Goal: Answer question/provide support

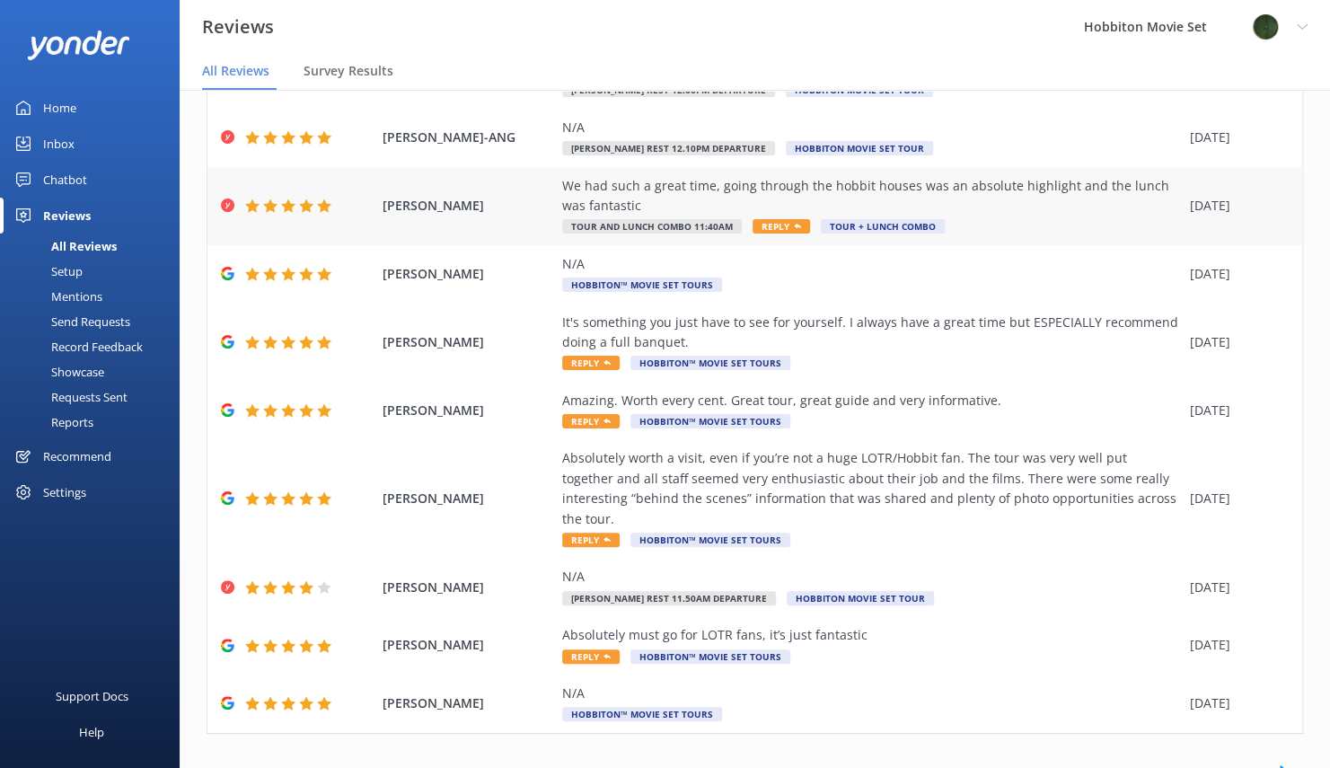
scroll to position [153, 0]
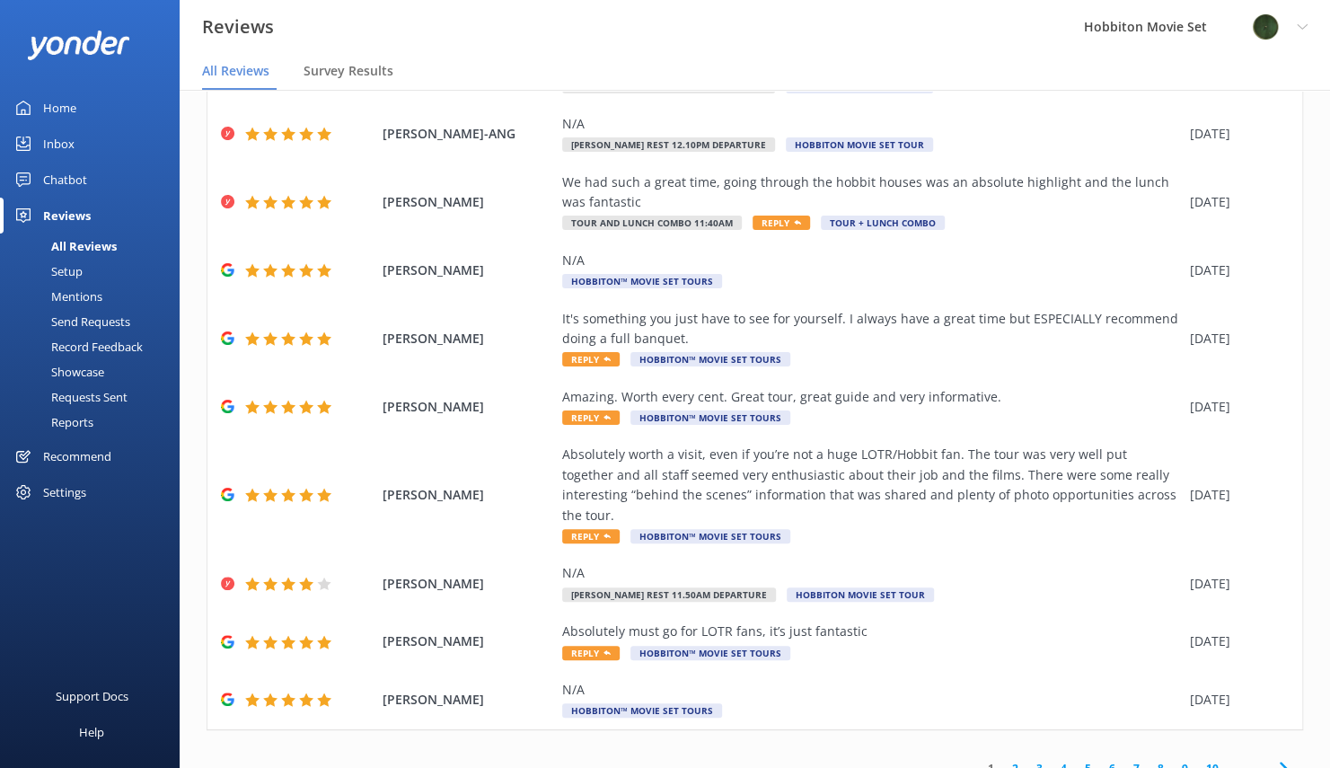
click at [1273, 757] on icon at bounding box center [1284, 768] width 22 height 22
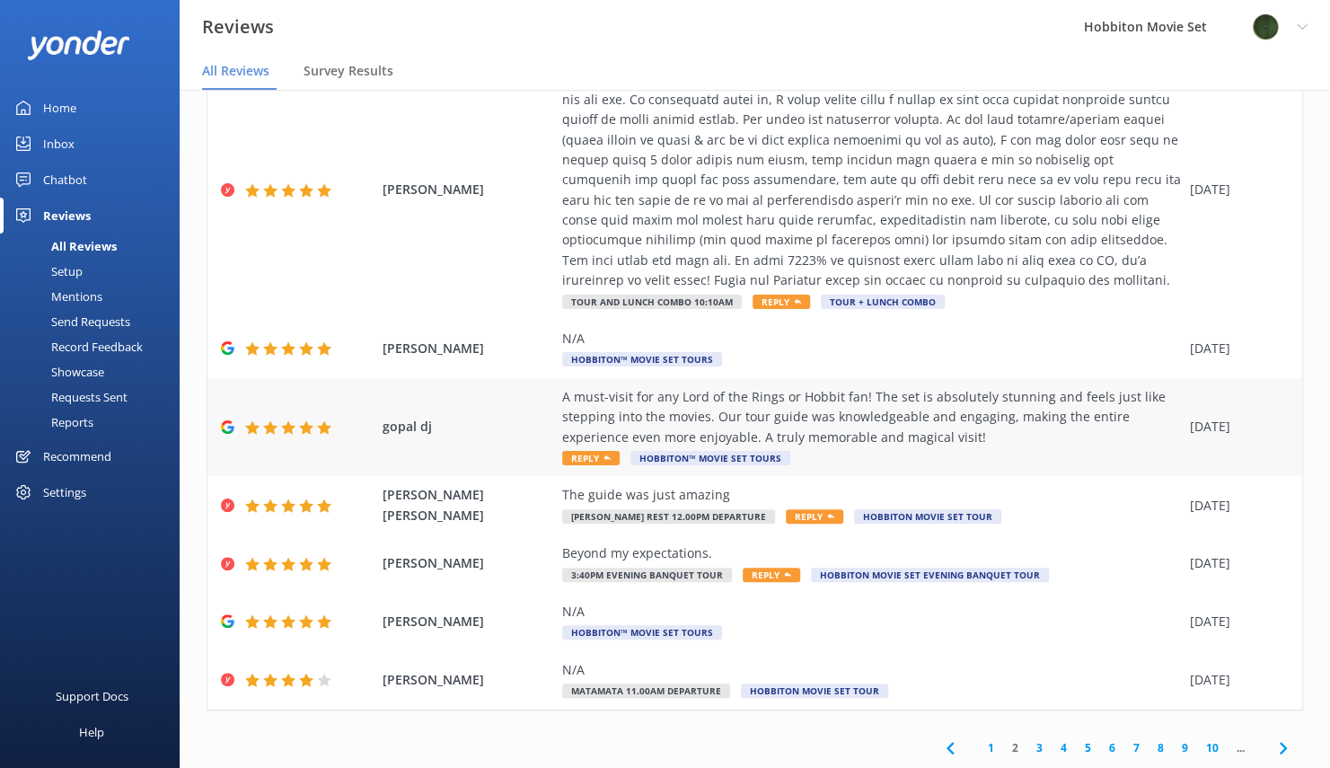
scroll to position [36, 0]
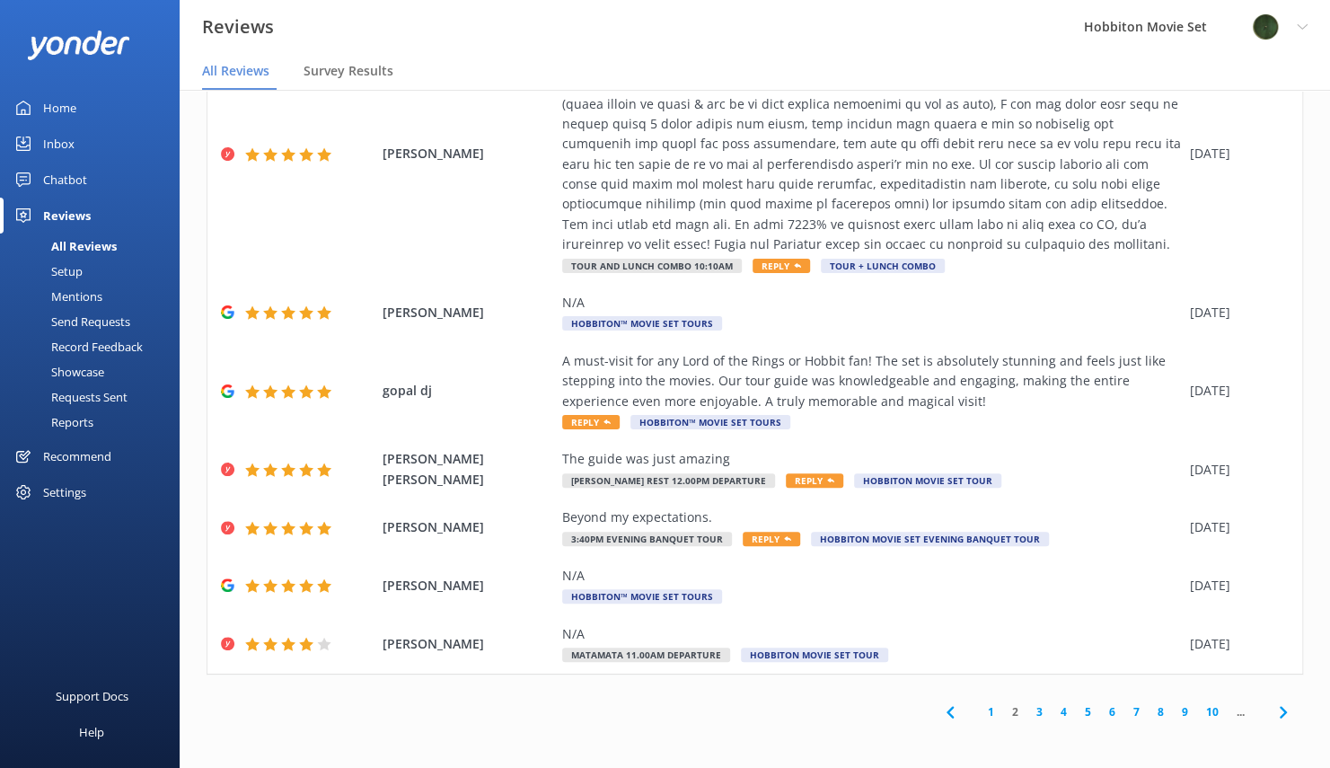
drag, startPoint x: 1270, startPoint y: 717, endPoint x: 1258, endPoint y: 710, distance: 13.3
click at [1273, 717] on icon at bounding box center [1284, 712] width 22 height 22
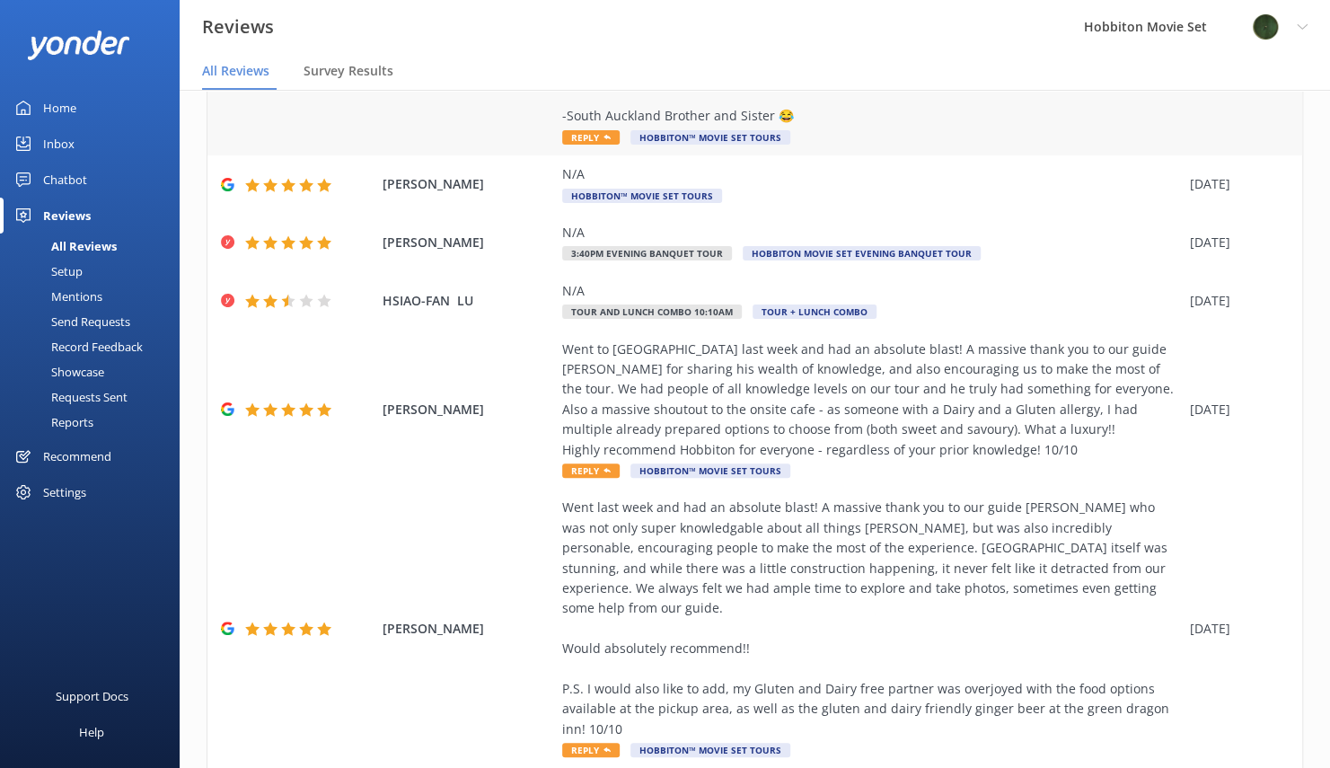
scroll to position [449, 0]
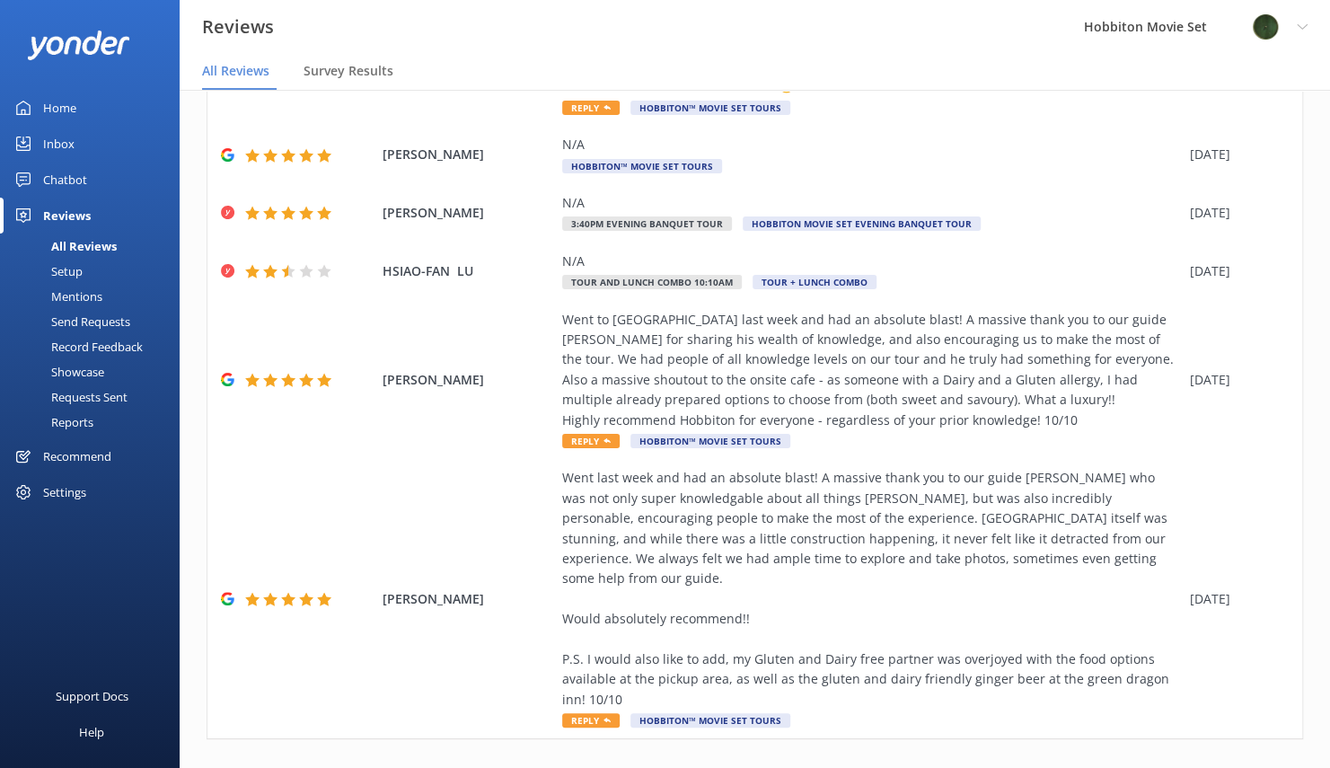
click at [1273, 767] on icon at bounding box center [1284, 778] width 22 height 22
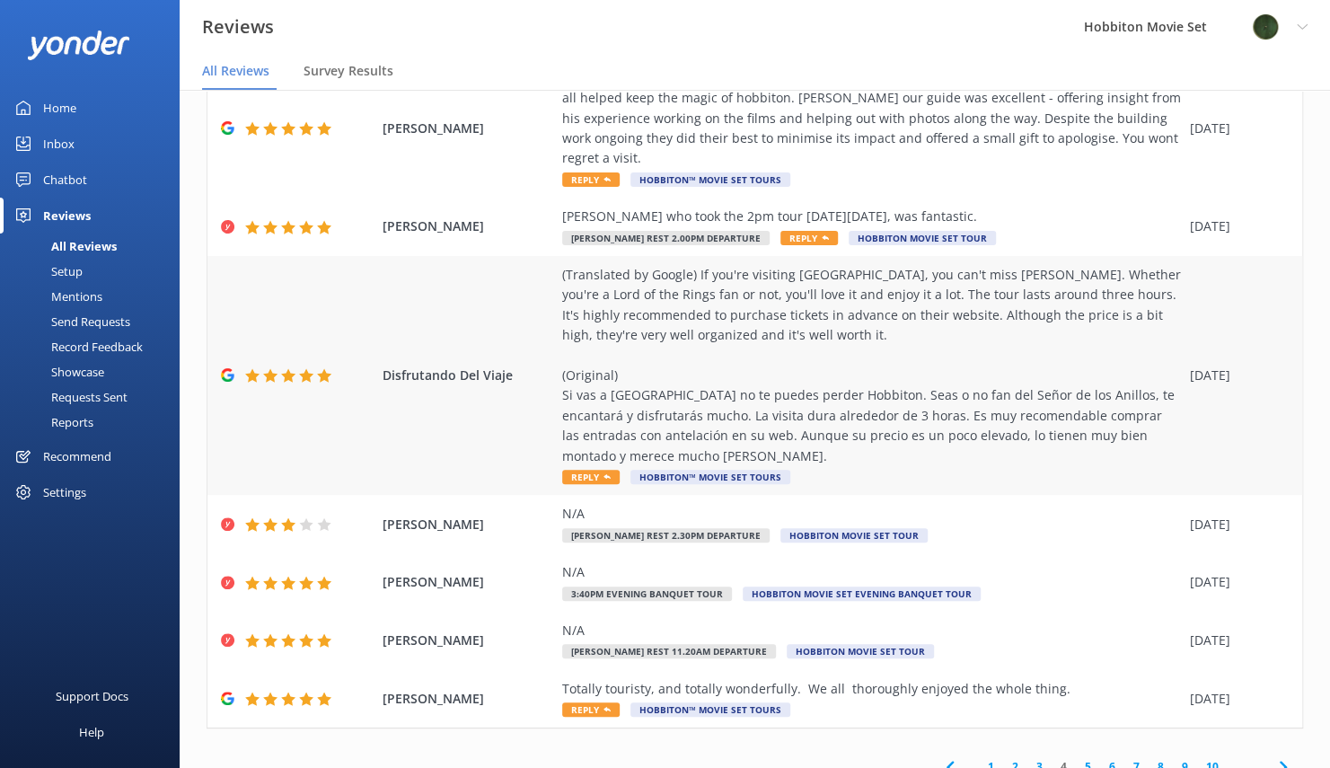
scroll to position [413, 0]
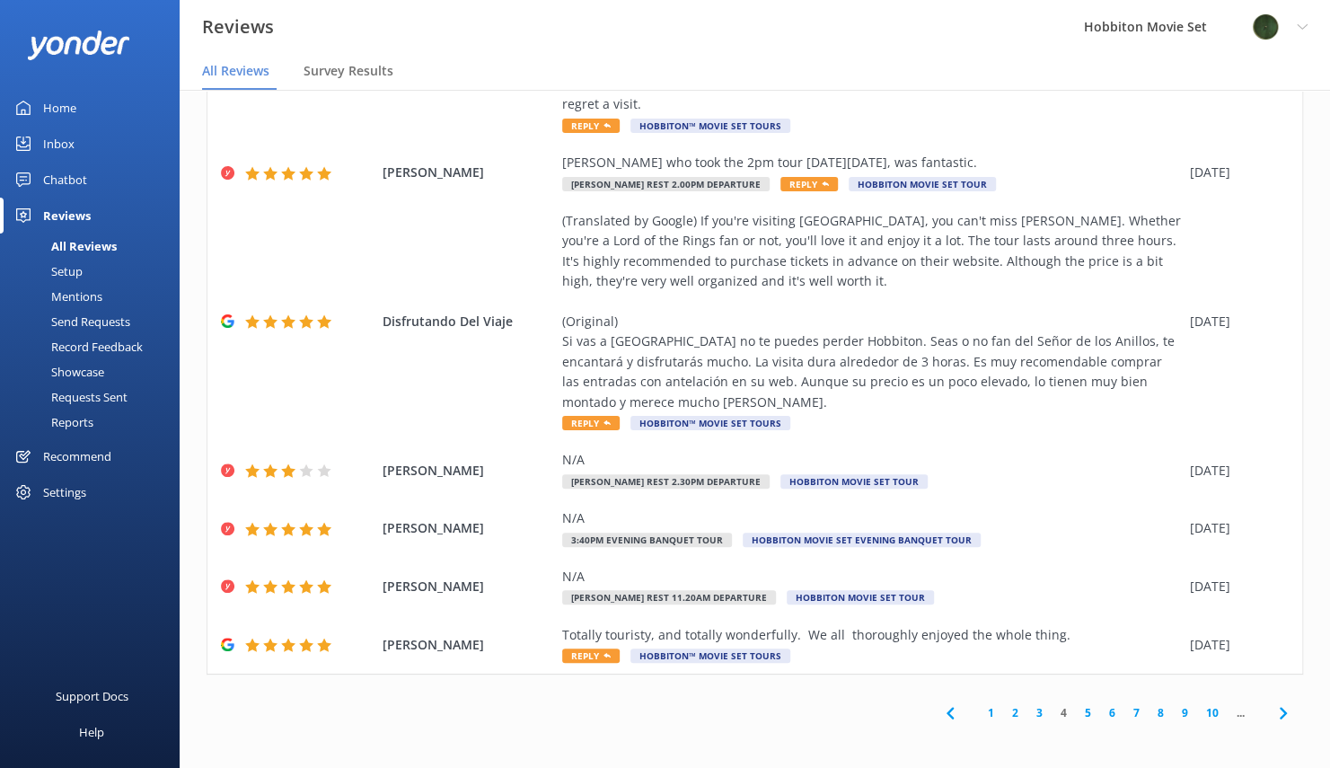
click at [1273, 714] on icon at bounding box center [1284, 713] width 22 height 22
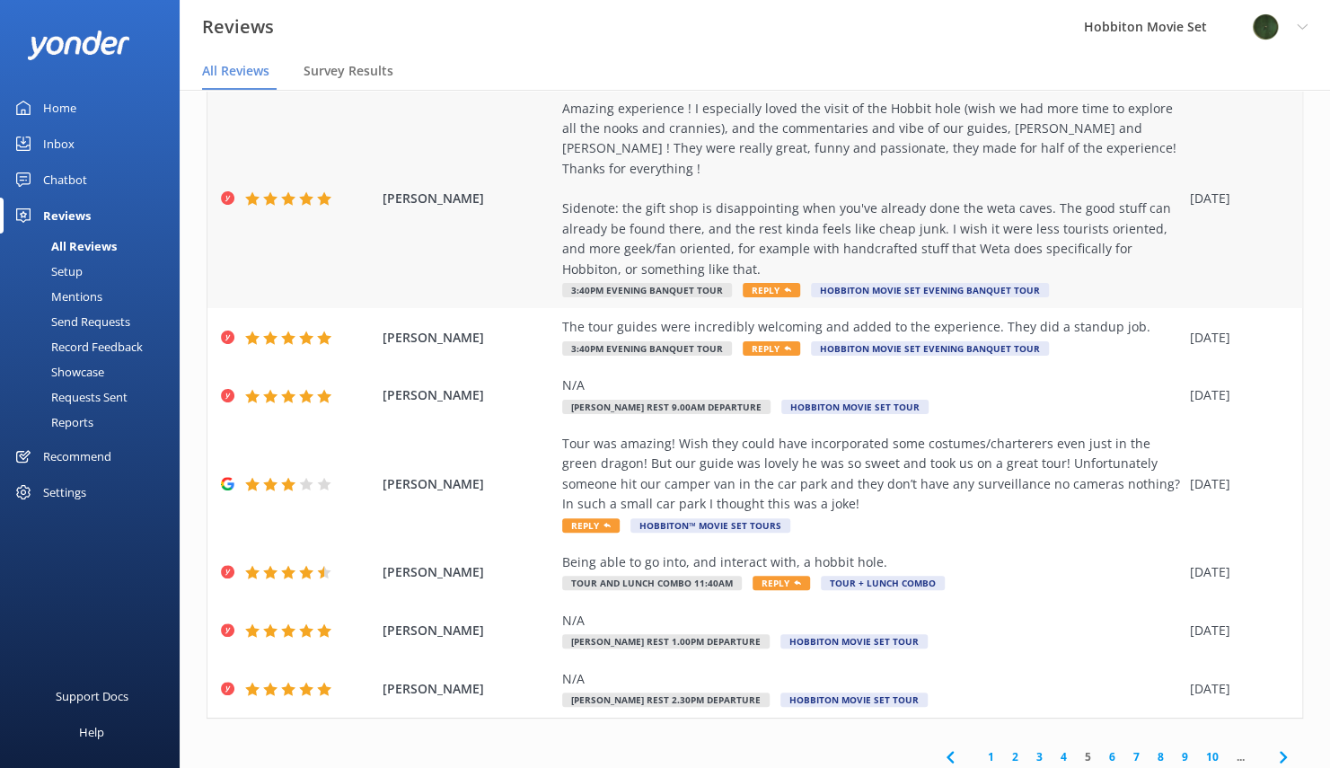
scroll to position [354, 0]
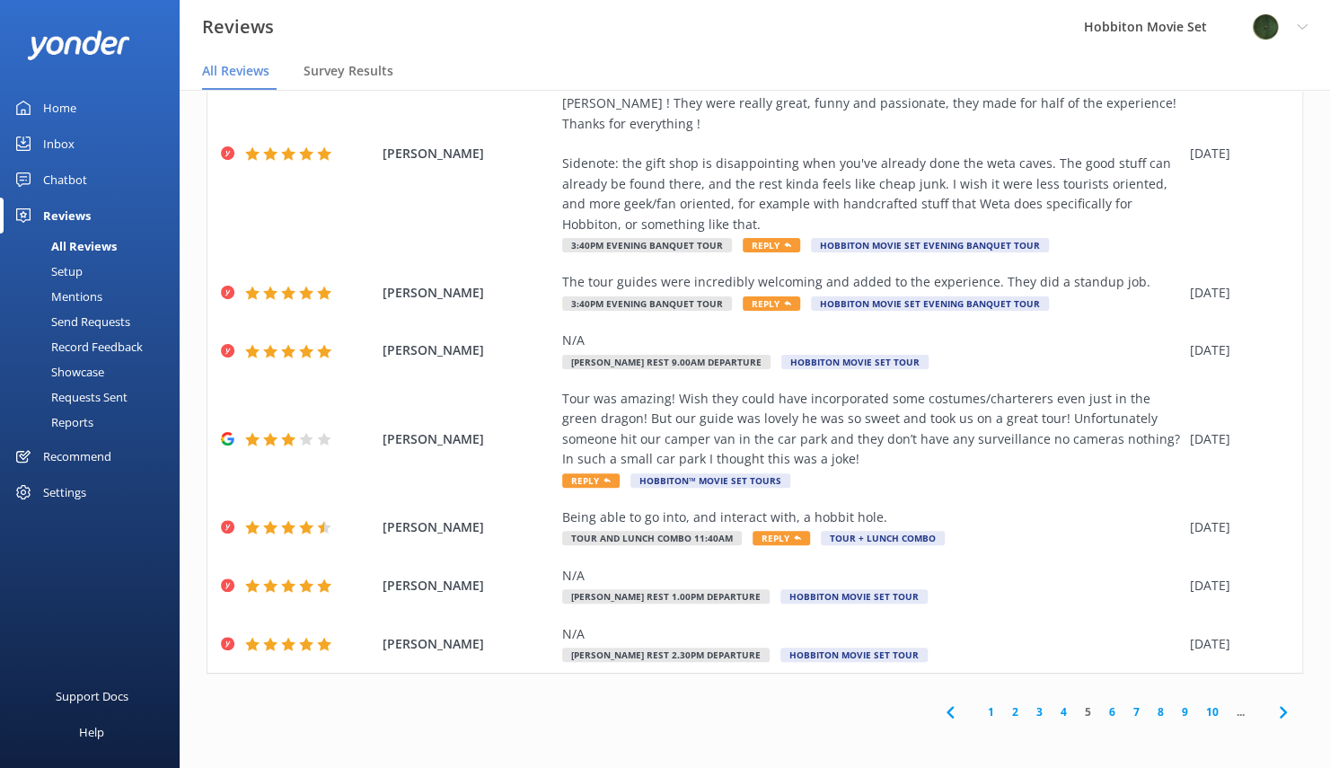
click at [1273, 713] on icon at bounding box center [1284, 712] width 22 height 22
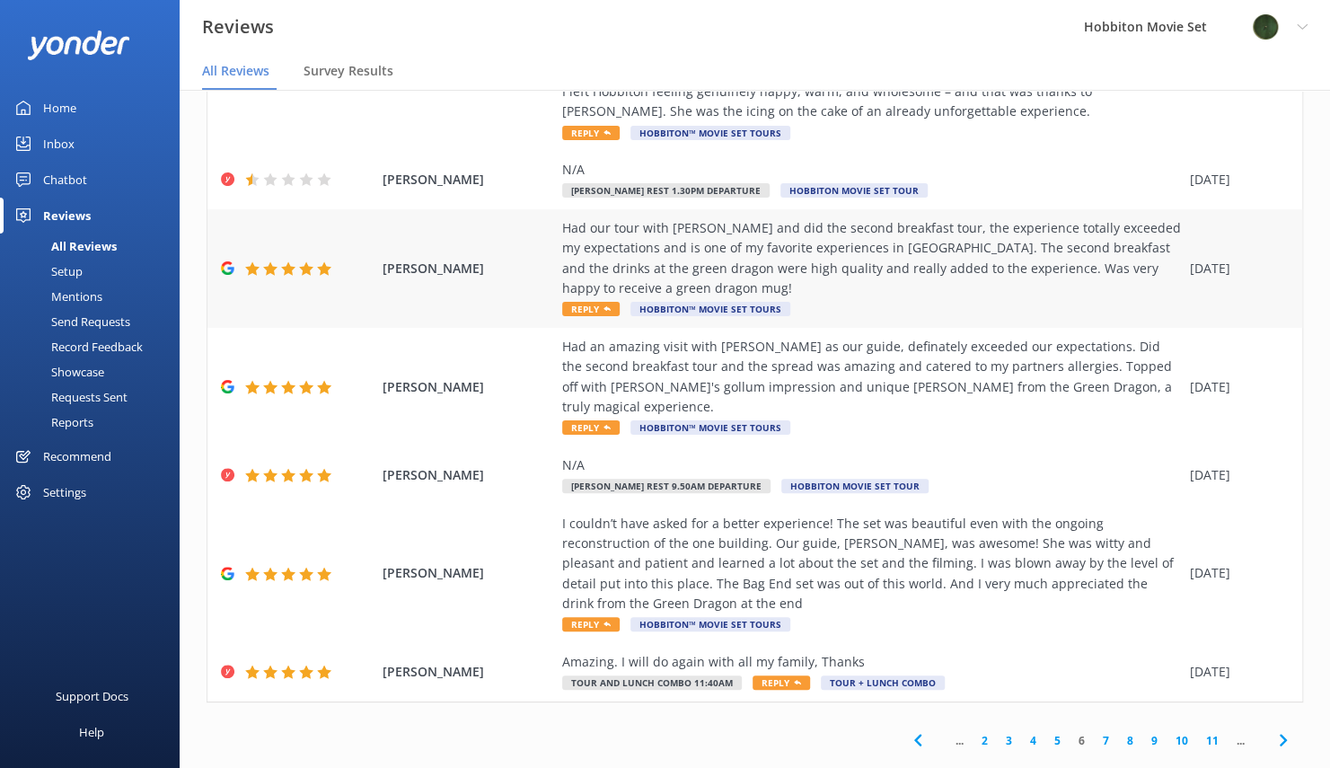
scroll to position [454, 0]
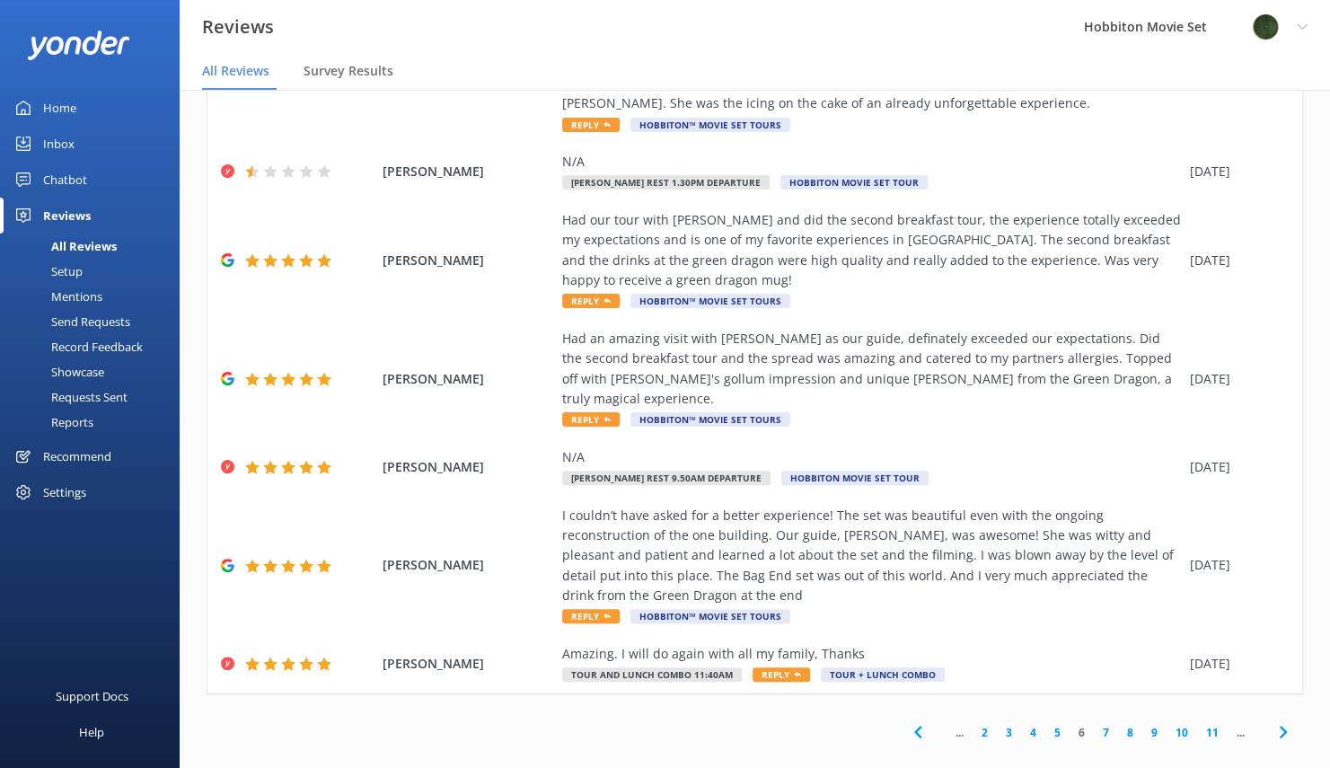
click at [1279, 726] on use at bounding box center [1282, 732] width 7 height 12
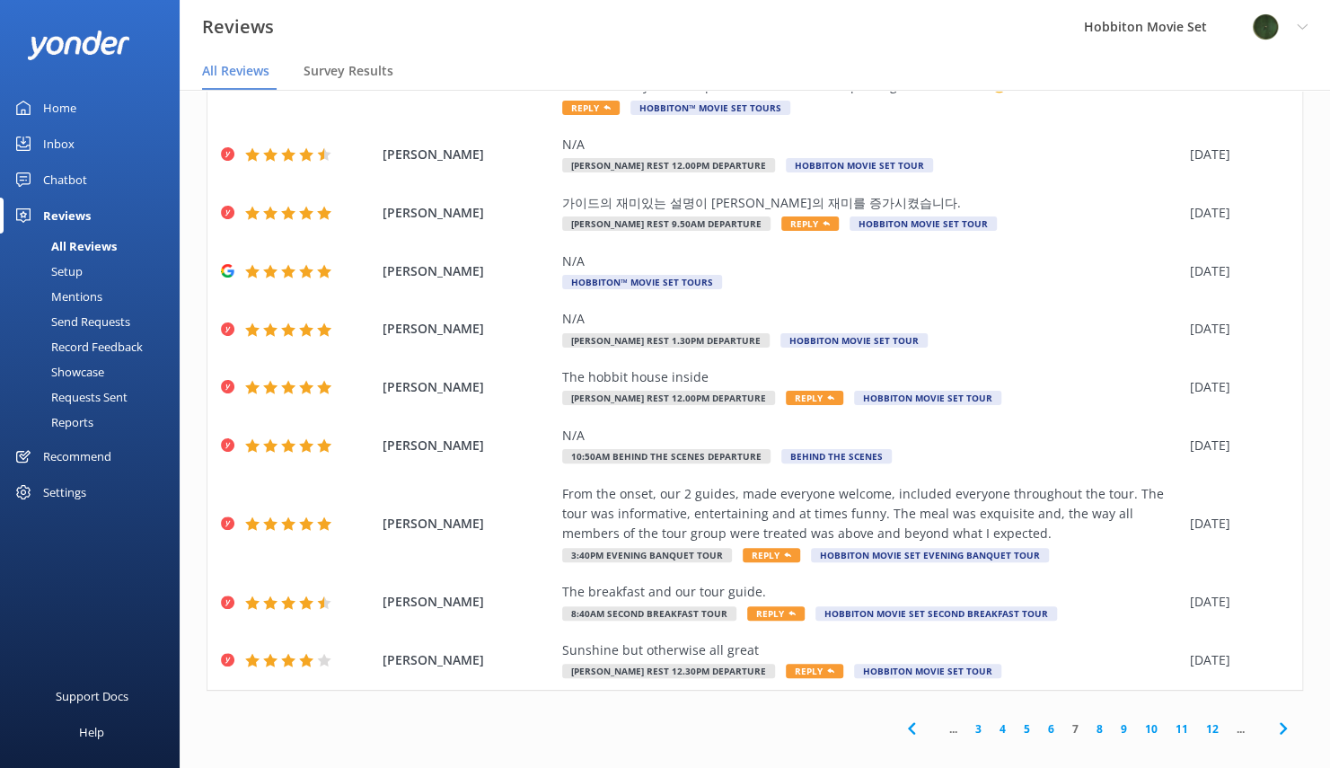
scroll to position [172, 0]
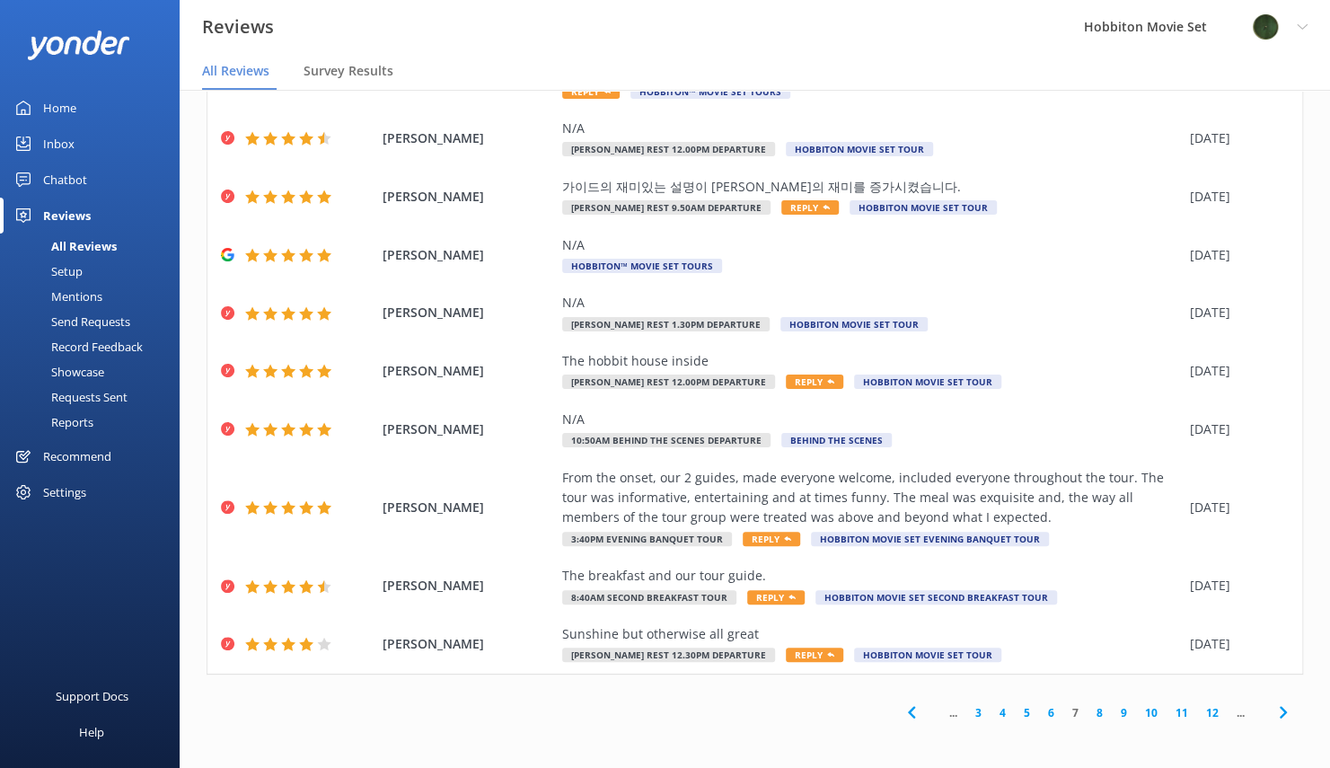
click at [1273, 713] on icon at bounding box center [1284, 712] width 22 height 22
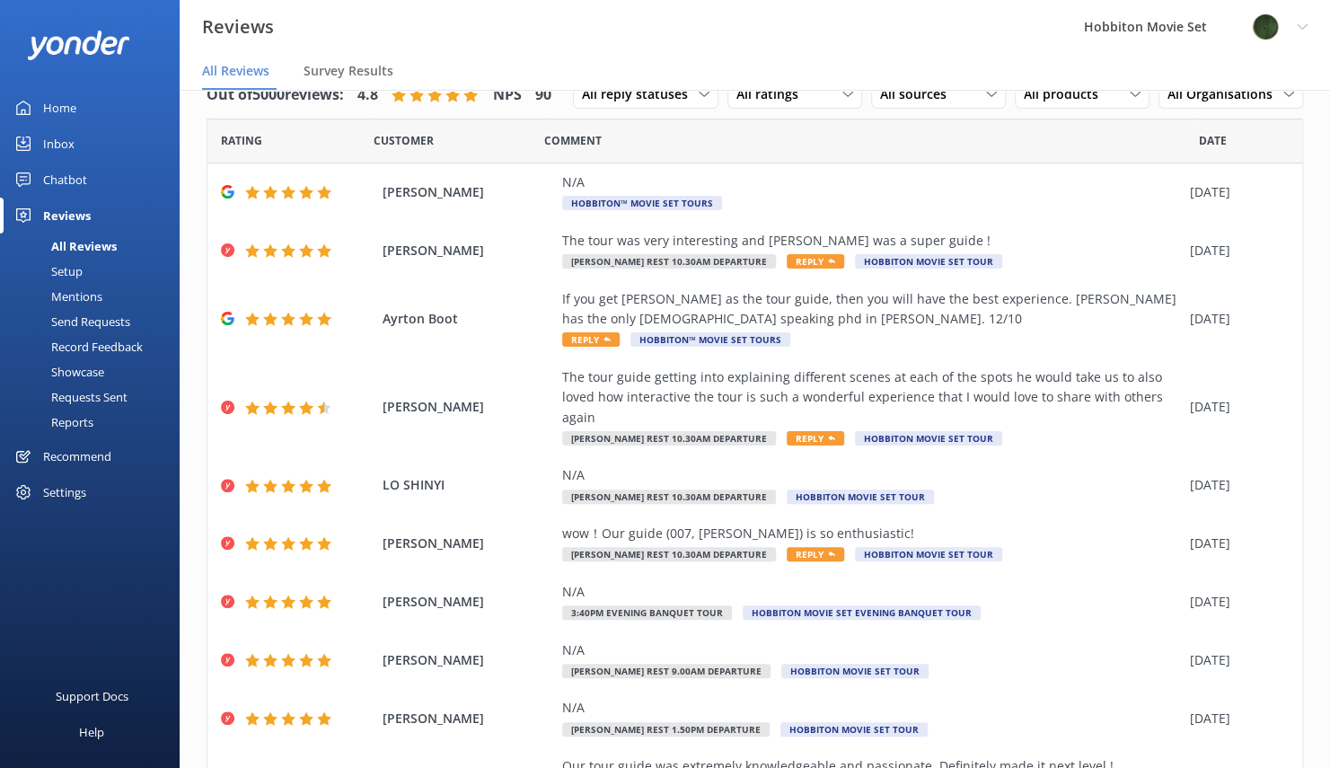
scroll to position [90, 0]
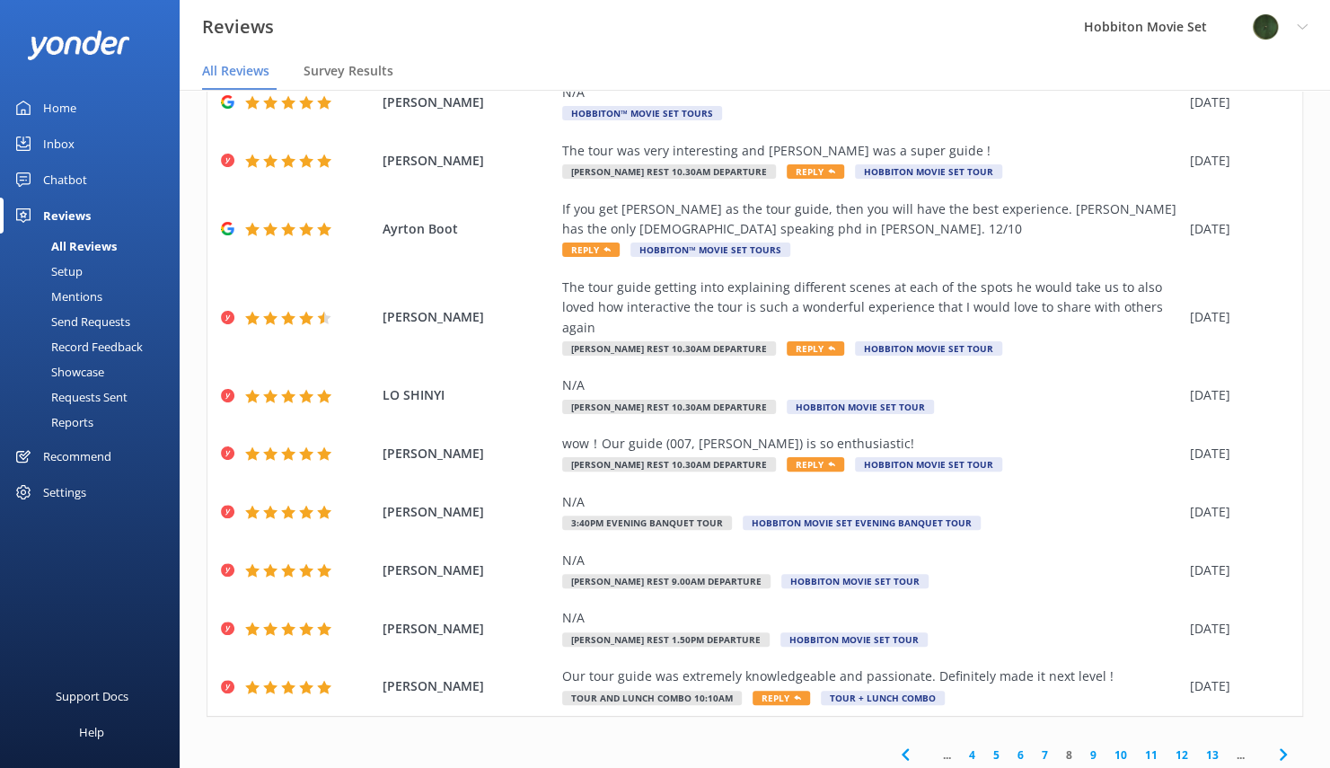
drag, startPoint x: 1272, startPoint y: 756, endPoint x: 1253, endPoint y: 744, distance: 22.7
click at [1273, 756] on icon at bounding box center [1284, 755] width 22 height 22
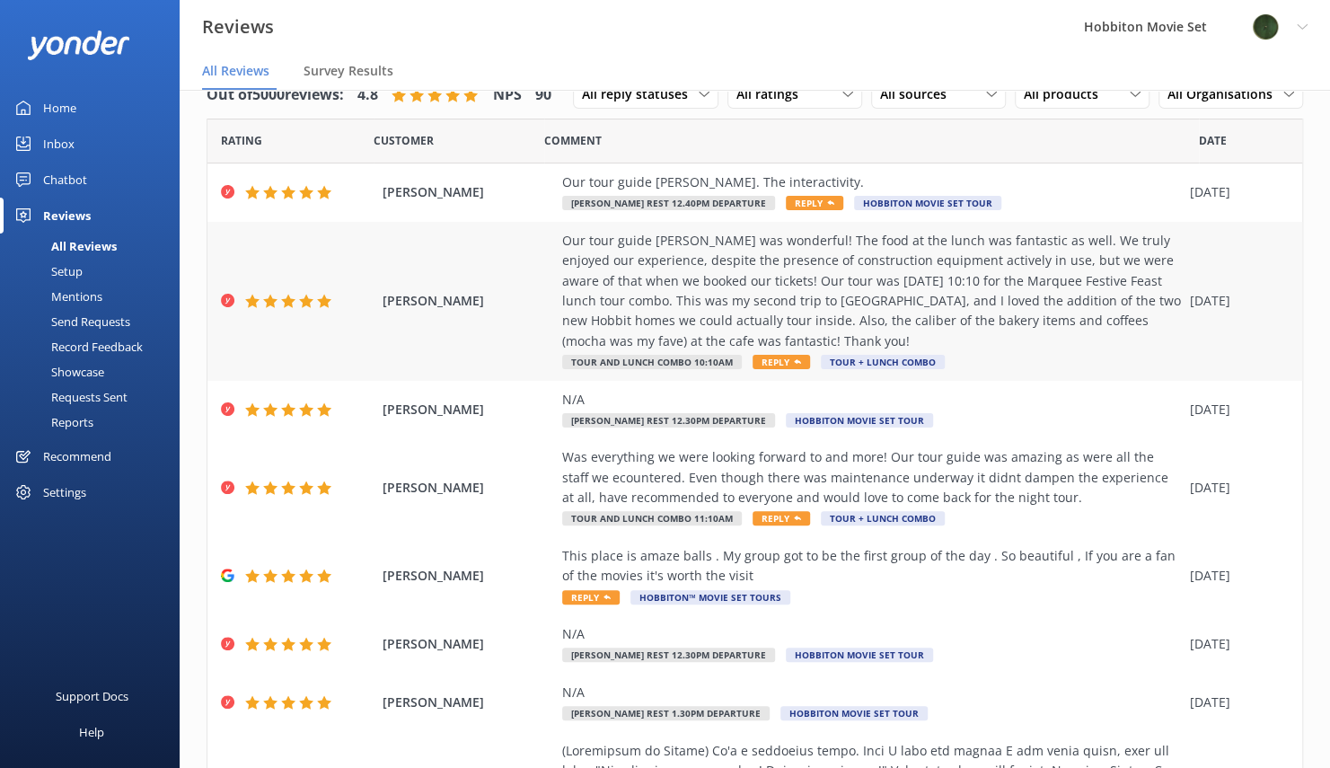
drag, startPoint x: 633, startPoint y: 264, endPoint x: 559, endPoint y: 264, distance: 74.5
click at [559, 264] on div "[PERSON_NAME] Our tour guide [PERSON_NAME] was wonderful! The food at the lunch…" at bounding box center [754, 301] width 1095 height 159
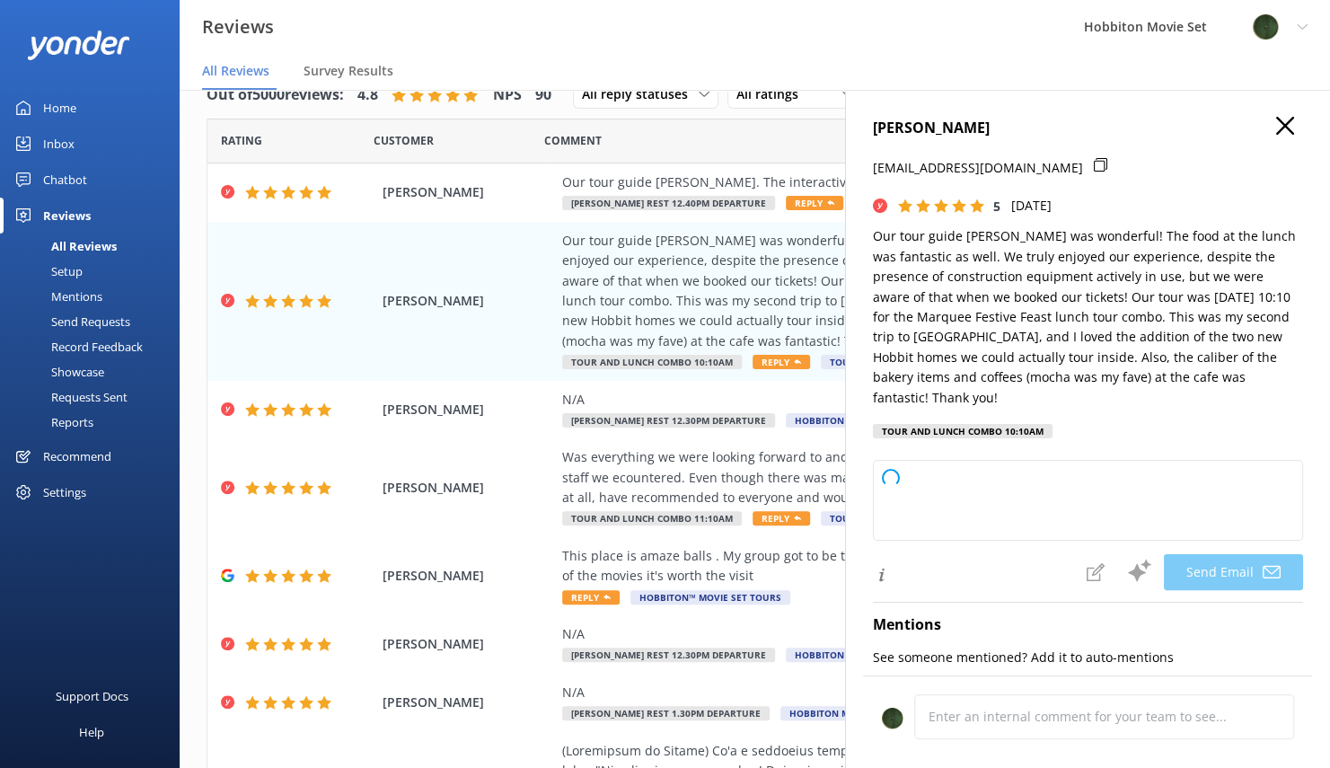
type textarea "Thank you so much for your wonderful review, [PERSON_NAME]! We're delighted to …"
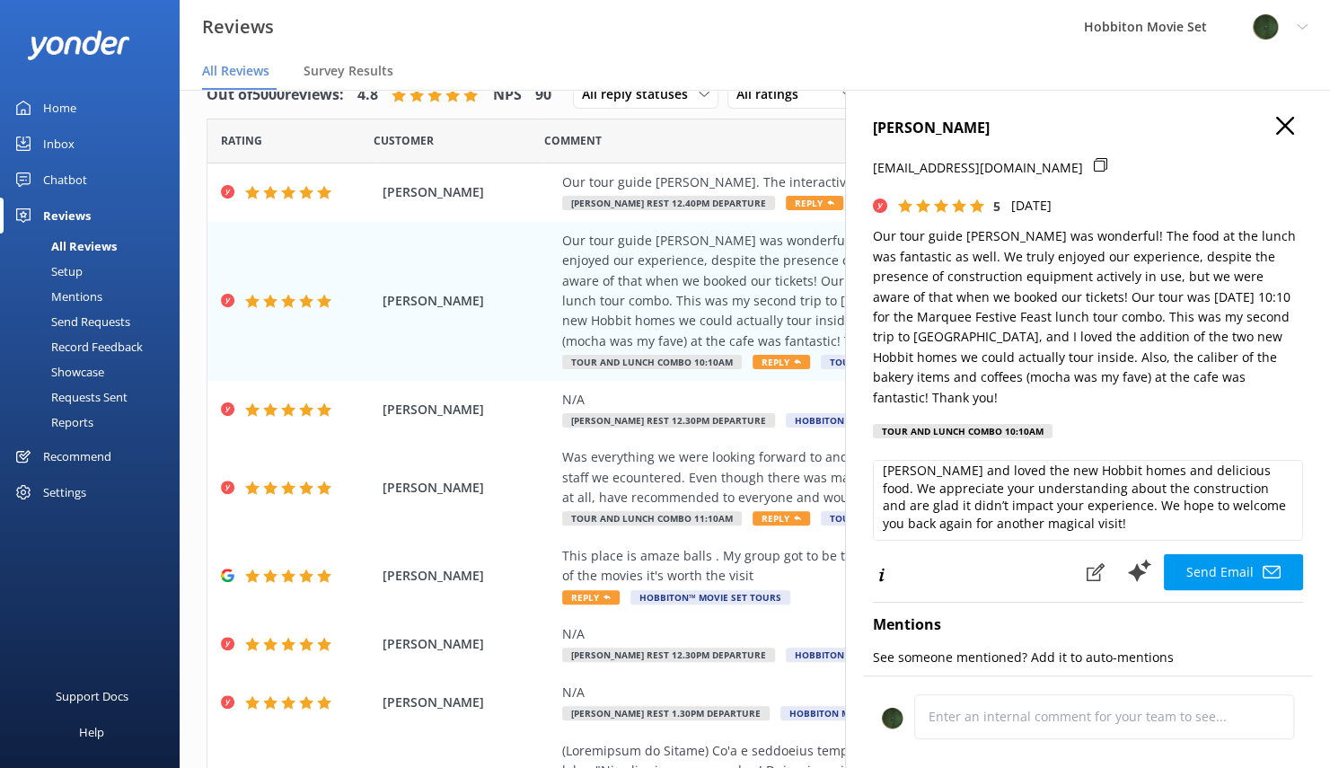
click at [1276, 122] on icon "button" at bounding box center [1285, 126] width 18 height 18
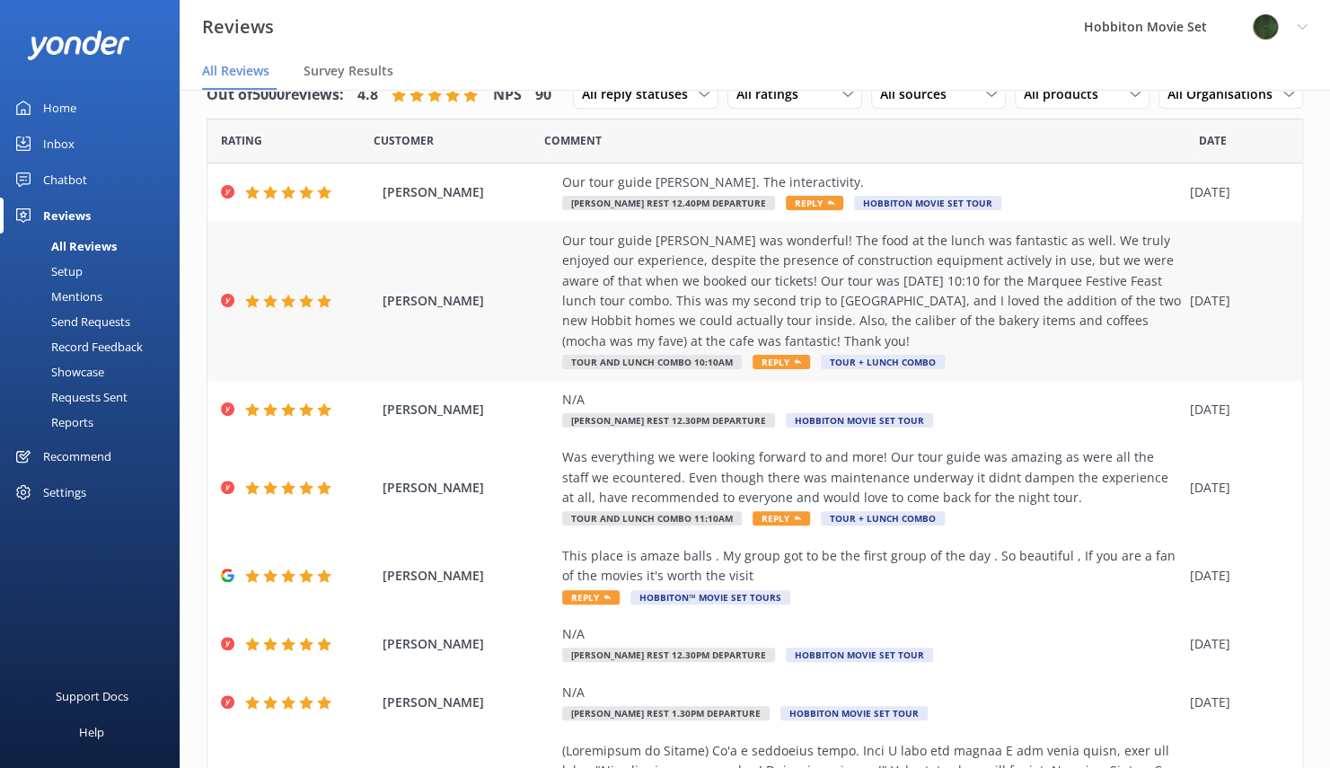
click at [719, 287] on div "Our tour guide [PERSON_NAME] was wonderful! The food at the lunch was fantastic…" at bounding box center [871, 291] width 619 height 120
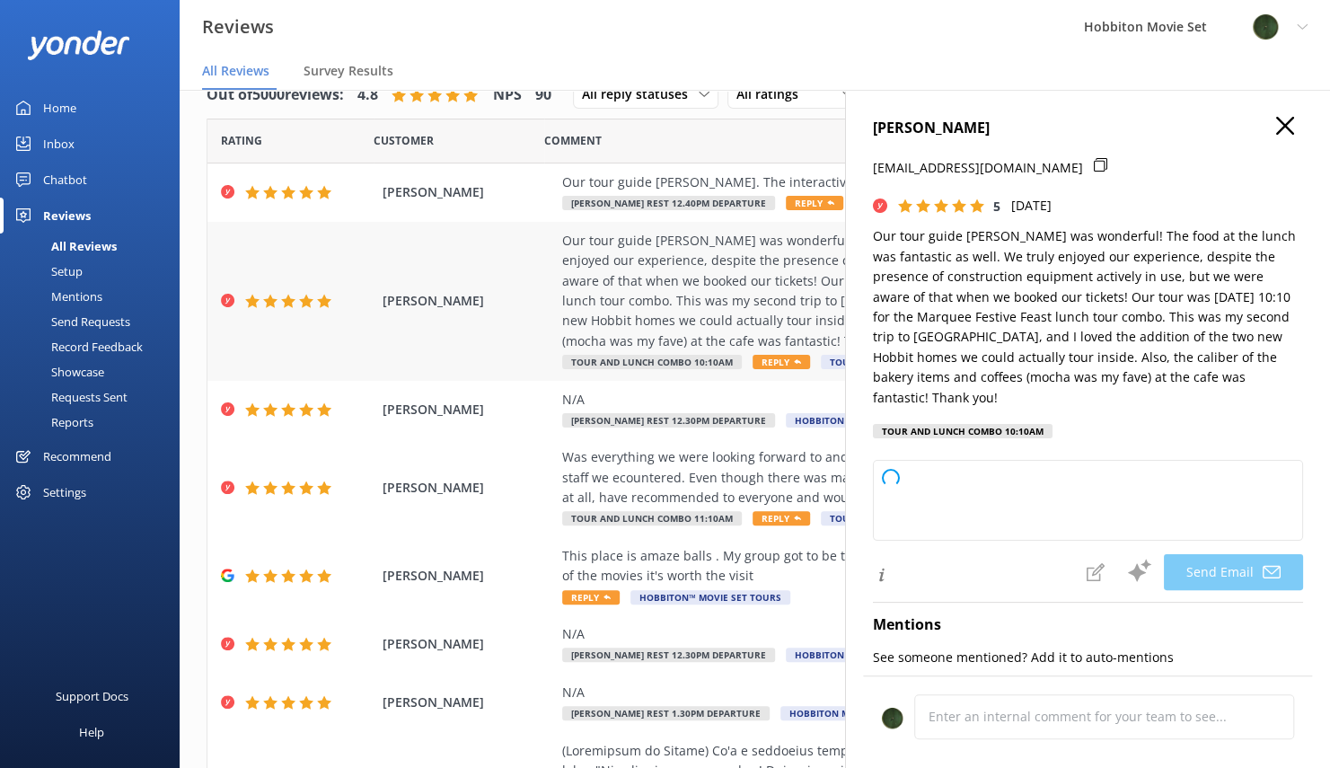
type textarea "Thank you so much for your wonderful review, [PERSON_NAME]! We're delighted to …"
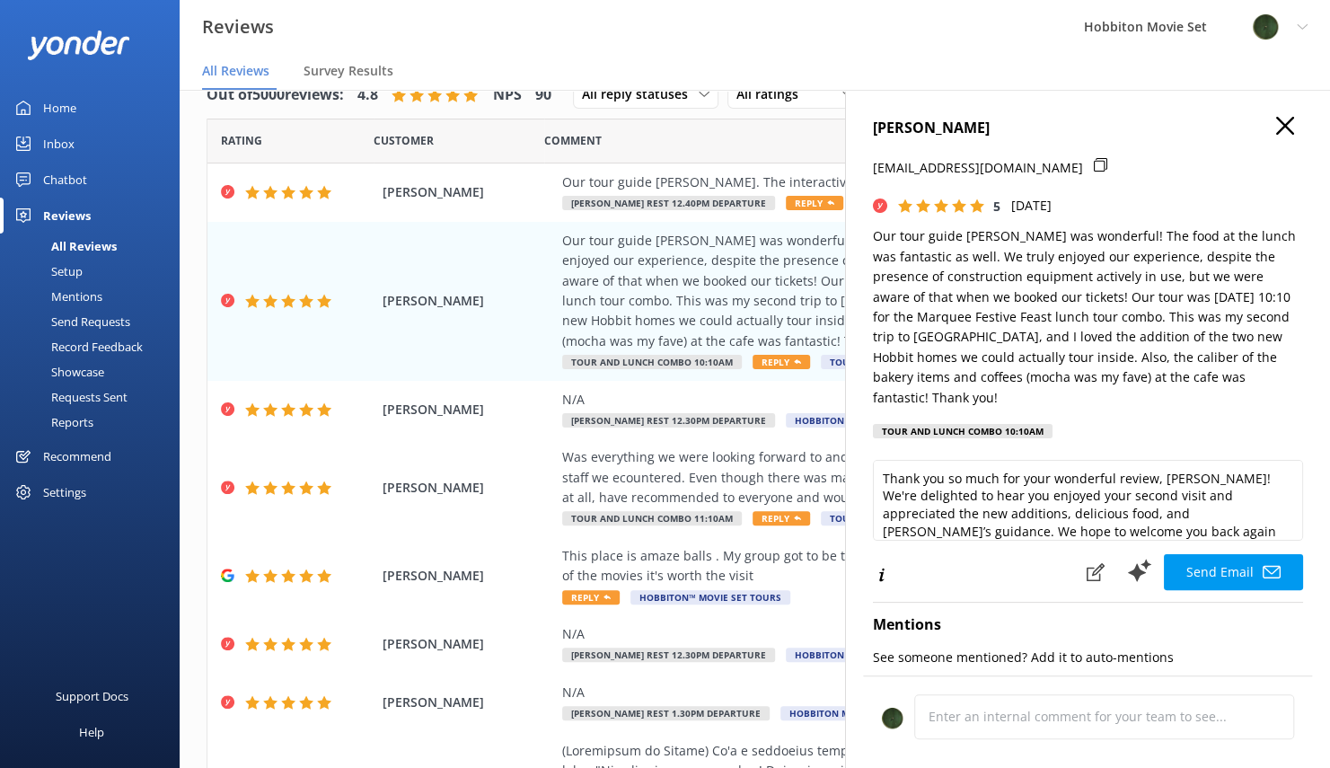
click at [1276, 125] on icon "button" at bounding box center [1285, 126] width 18 height 18
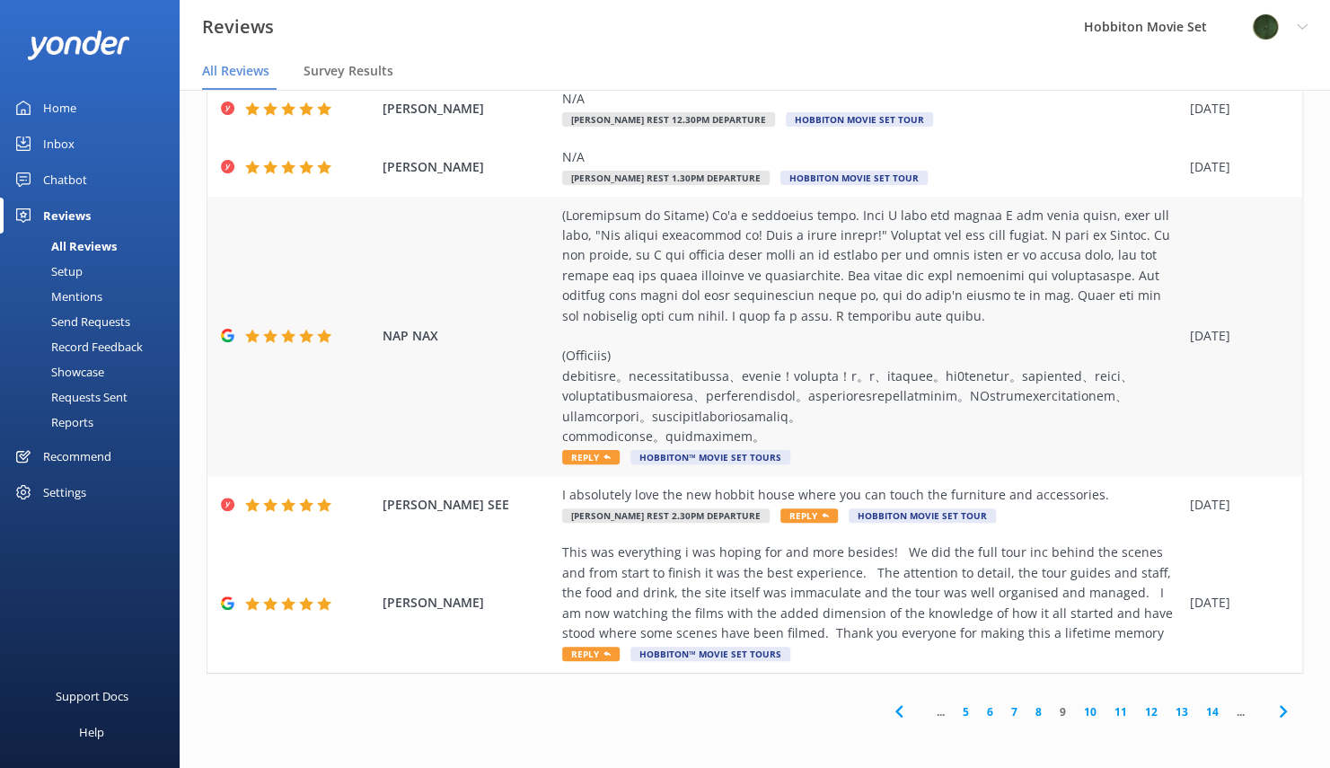
scroll to position [575, 0]
click at [1279, 709] on use at bounding box center [1282, 712] width 7 height 12
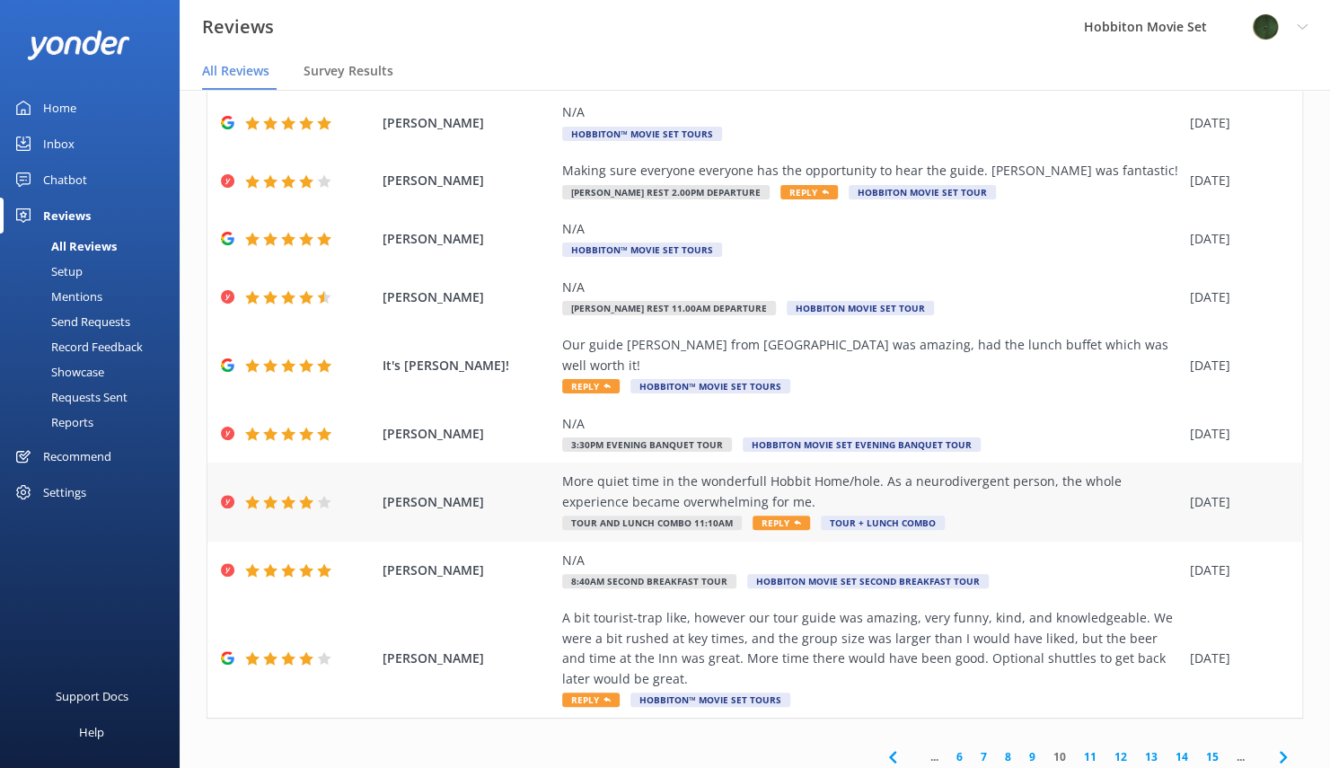
scroll to position [233, 0]
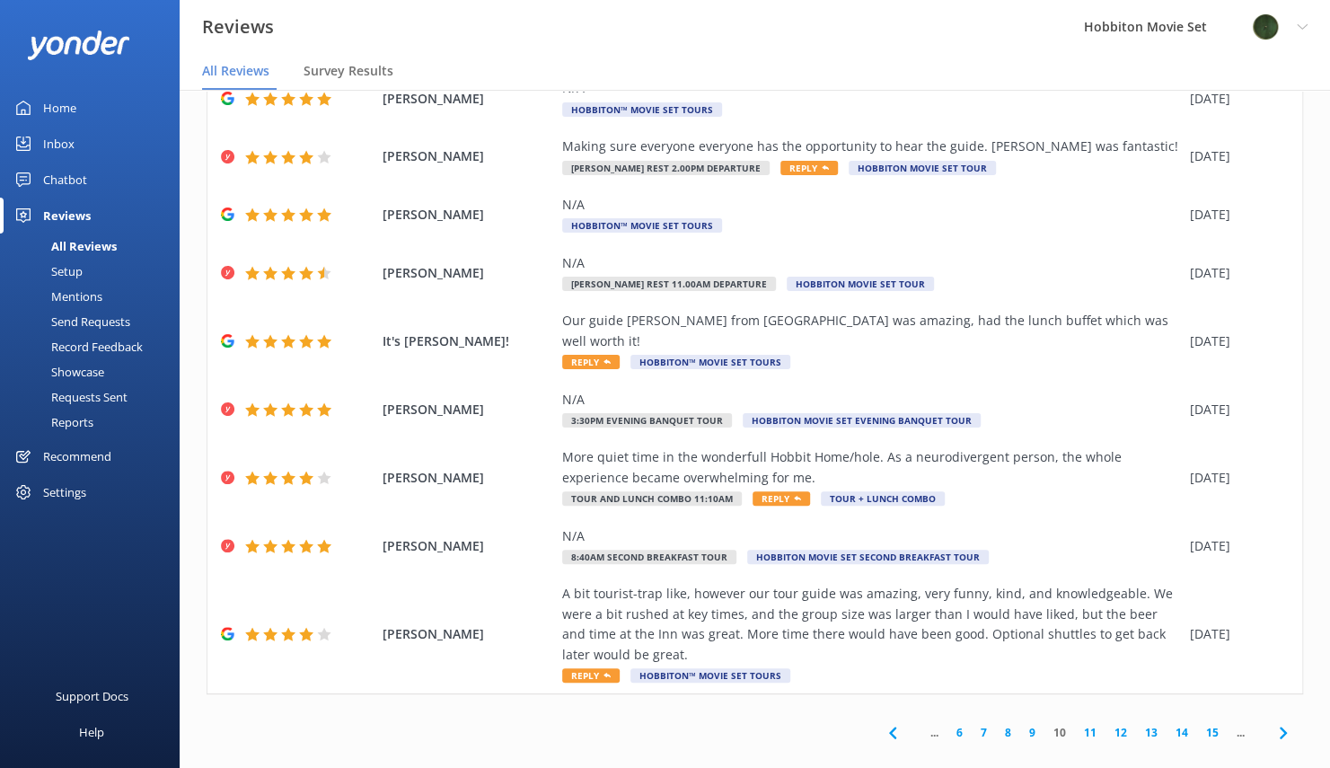
click at [1277, 722] on icon at bounding box center [1284, 733] width 22 height 22
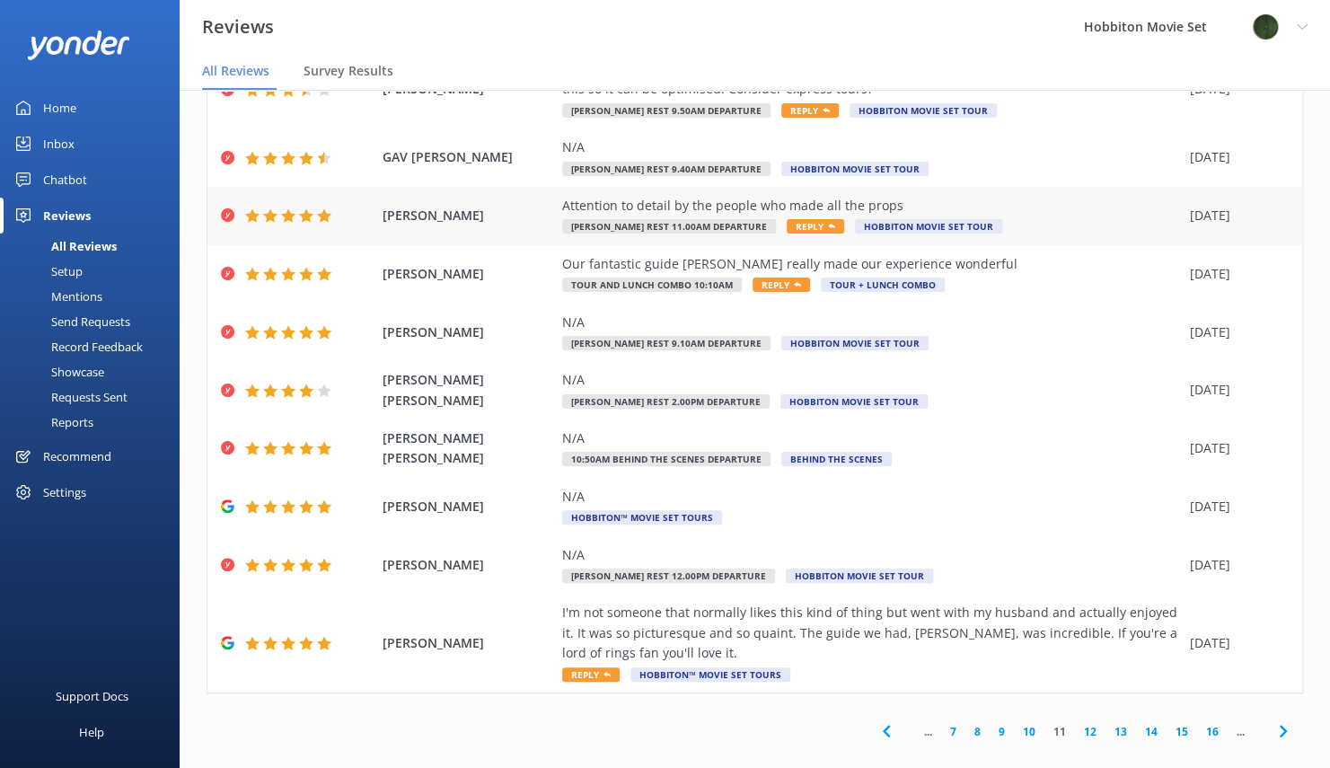
scroll to position [132, 0]
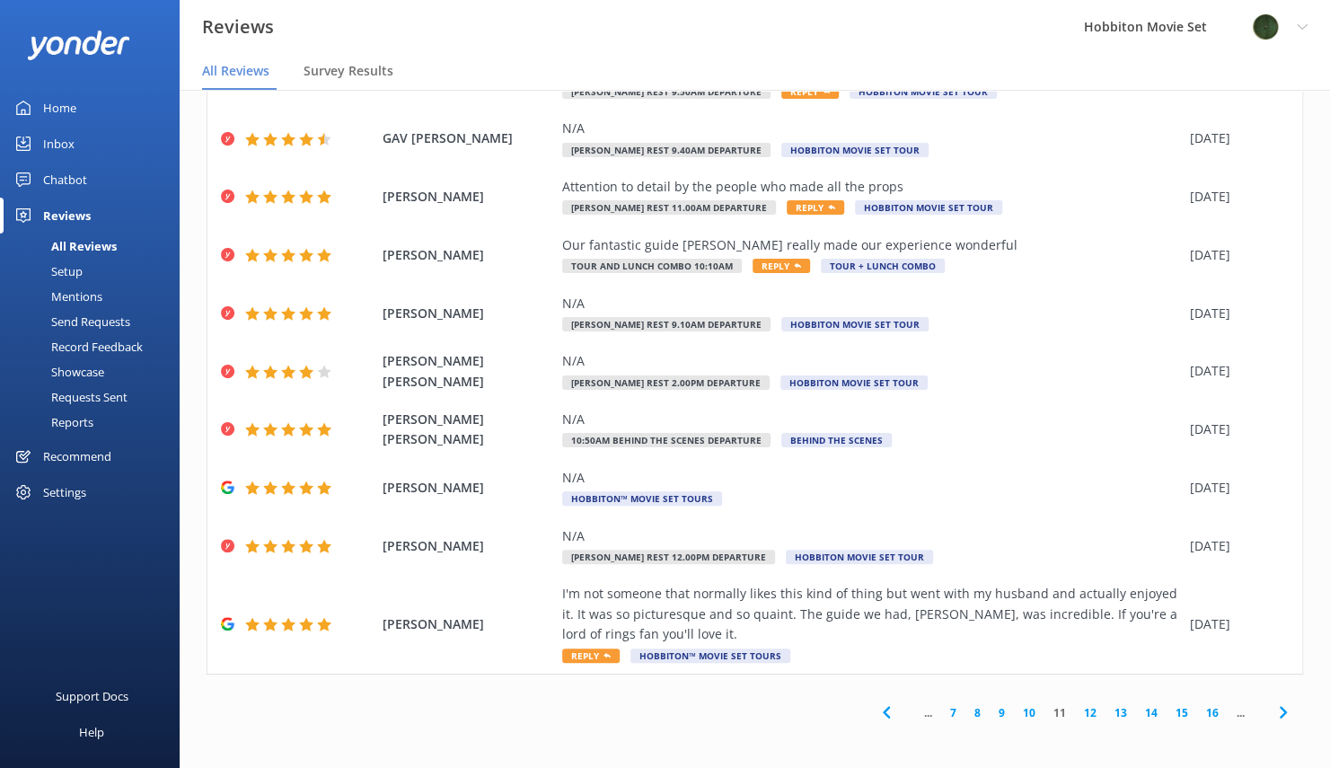
click at [1273, 703] on icon at bounding box center [1284, 712] width 22 height 22
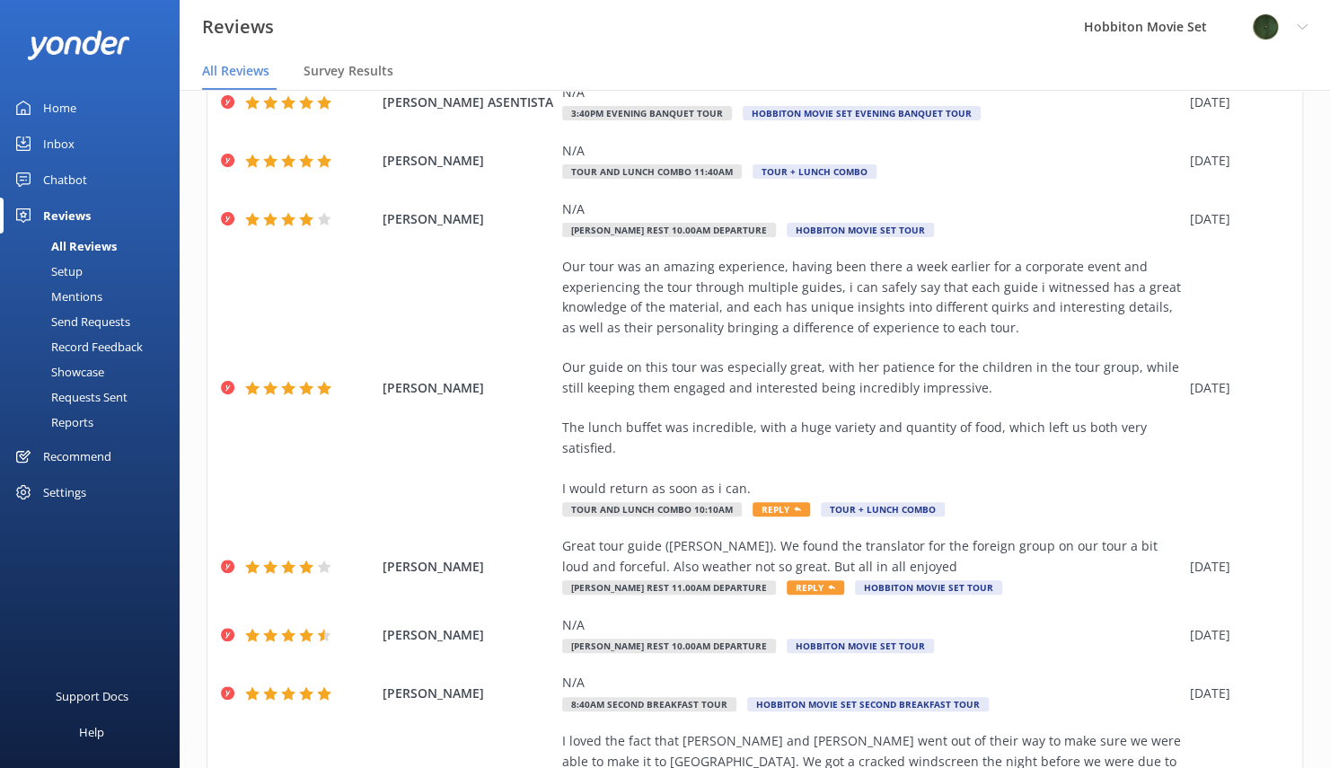
scroll to position [180, 0]
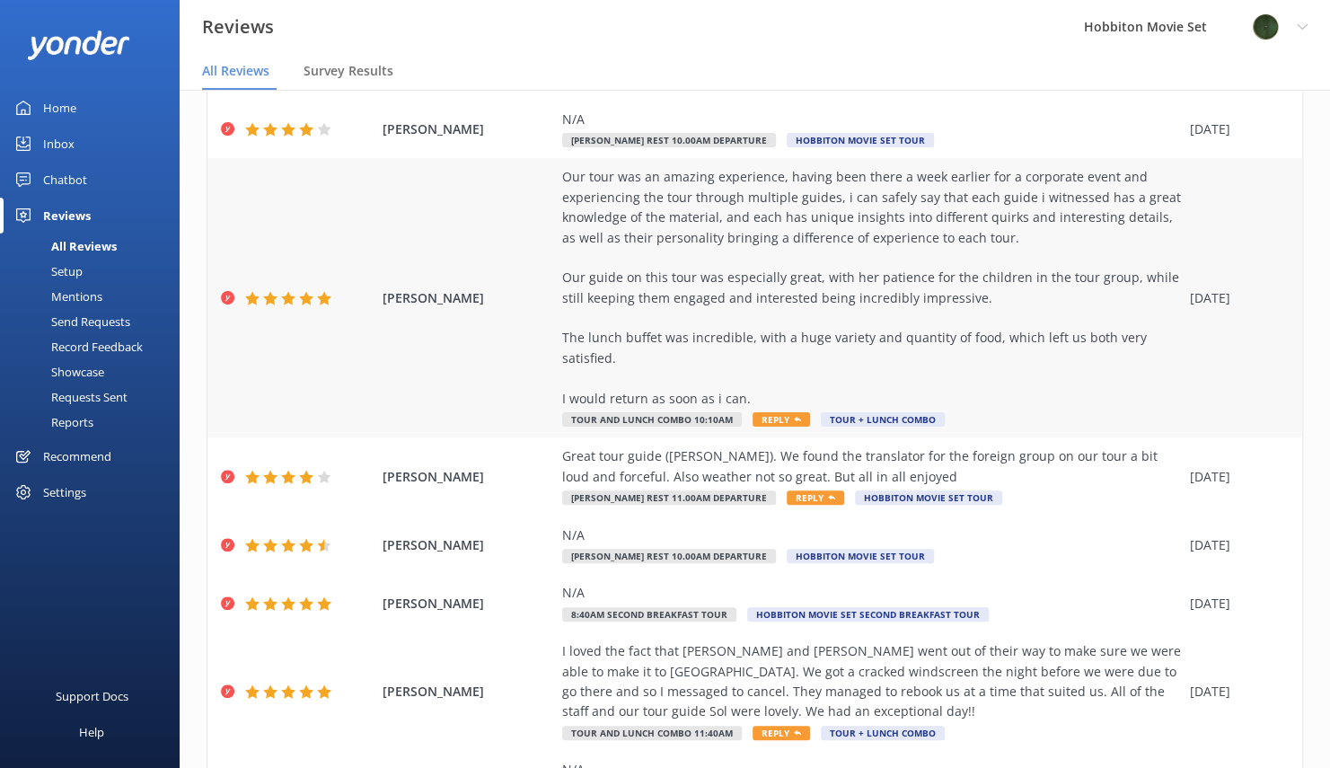
click at [1056, 393] on div "Our tour was an amazing experience, having been there a week earlier for a corp…" at bounding box center [871, 288] width 619 height 242
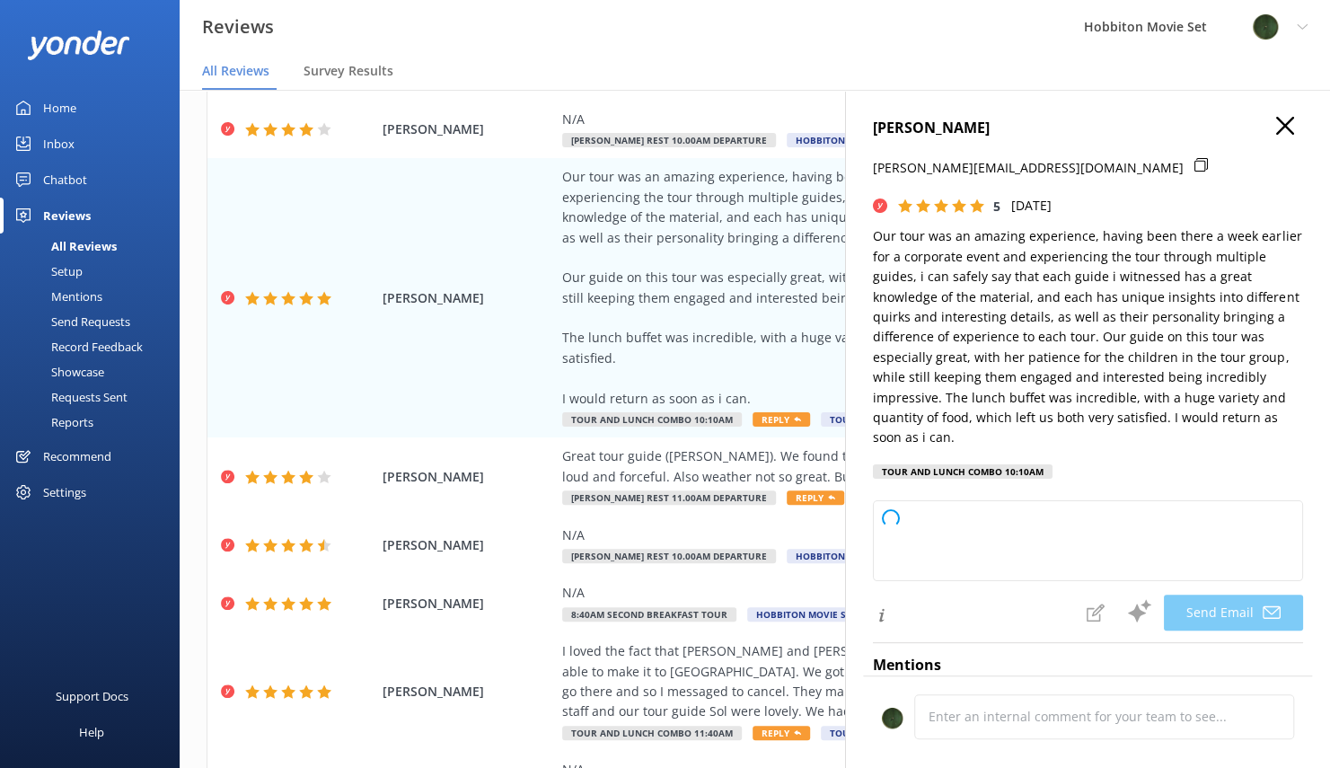
type textarea "Thank you so much for your wonderful review, [PERSON_NAME]! We’re thrilled to h…"
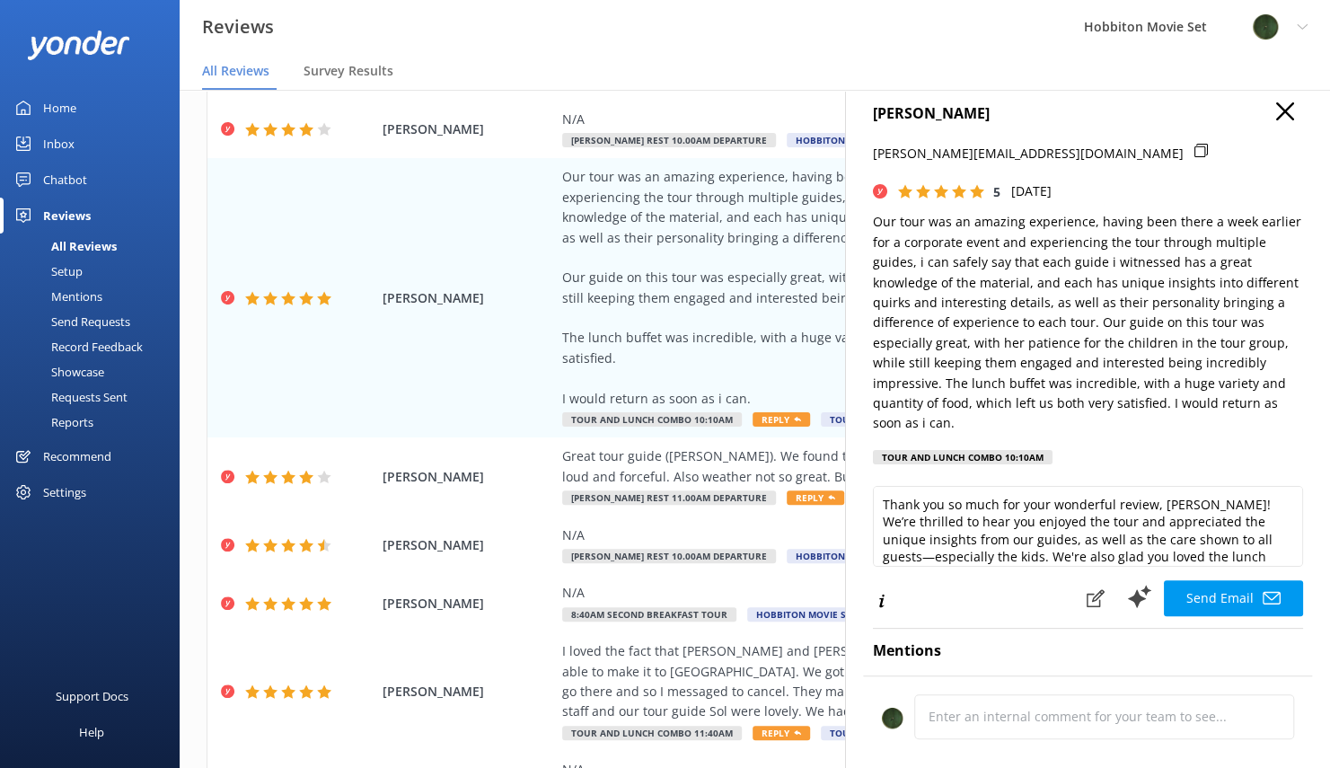
scroll to position [0, 0]
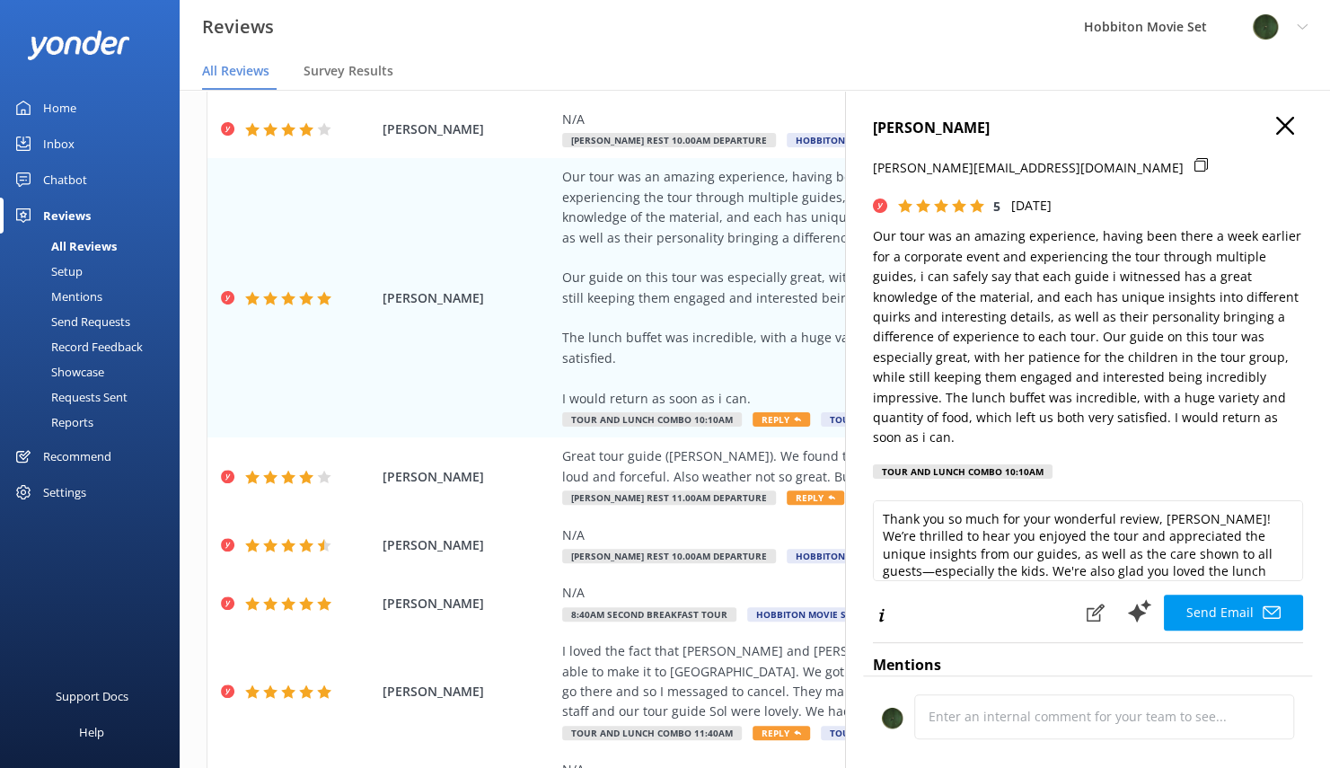
click at [1276, 128] on use "button" at bounding box center [1285, 126] width 18 height 18
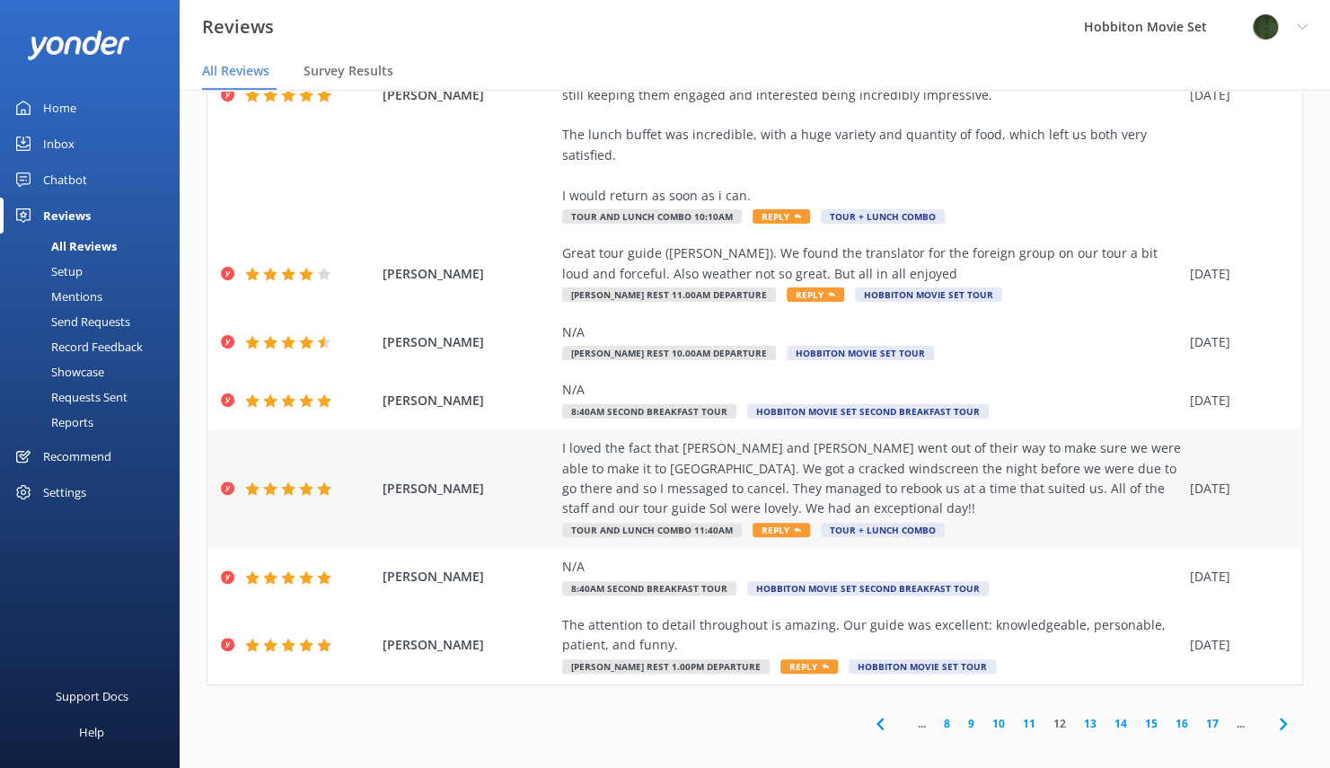
scroll to position [393, 0]
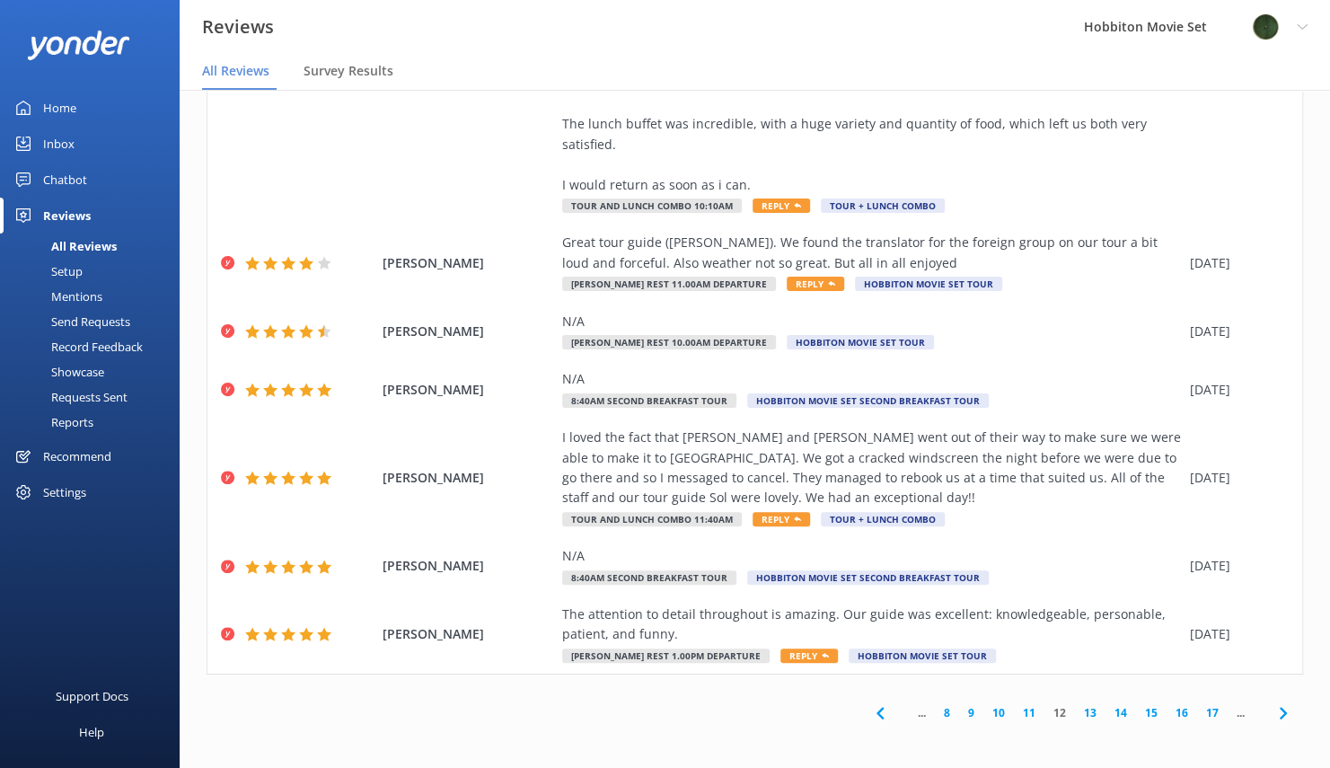
click at [1273, 710] on icon at bounding box center [1284, 713] width 22 height 22
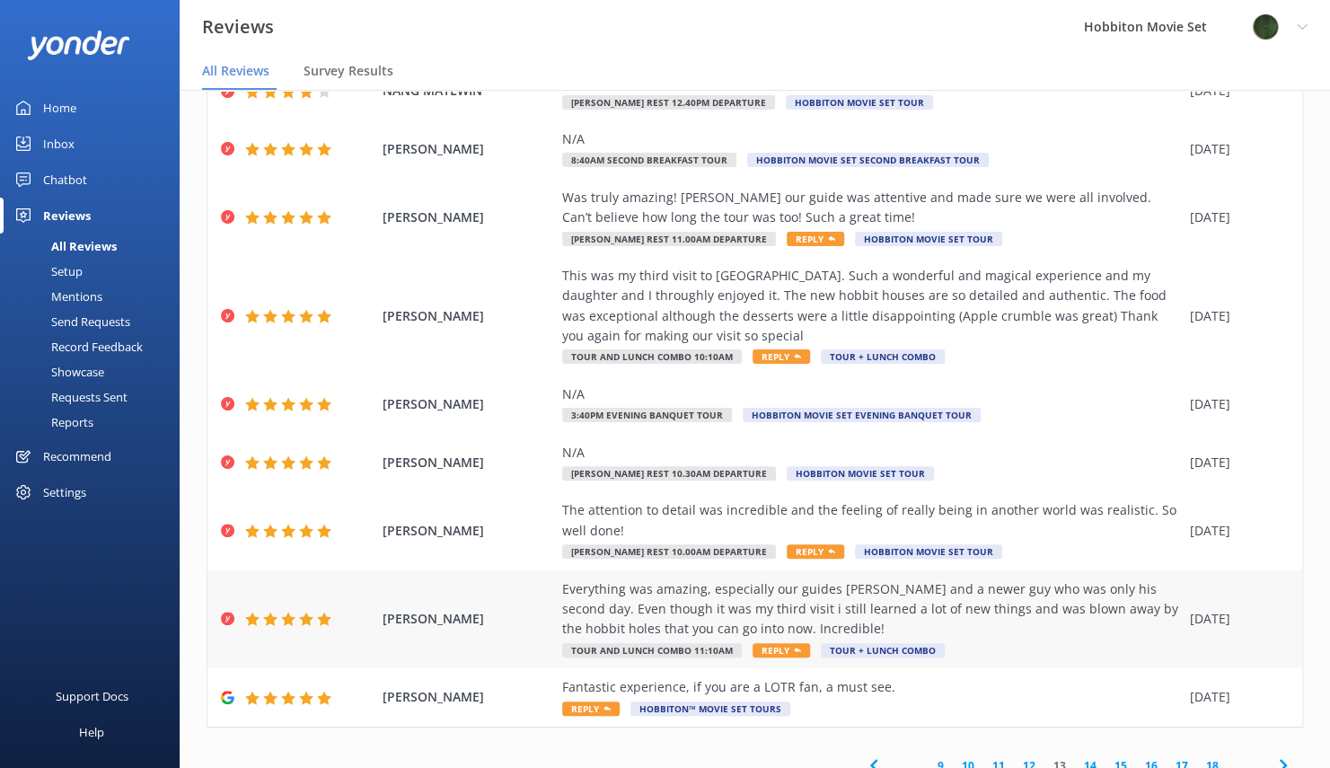
scroll to position [233, 0]
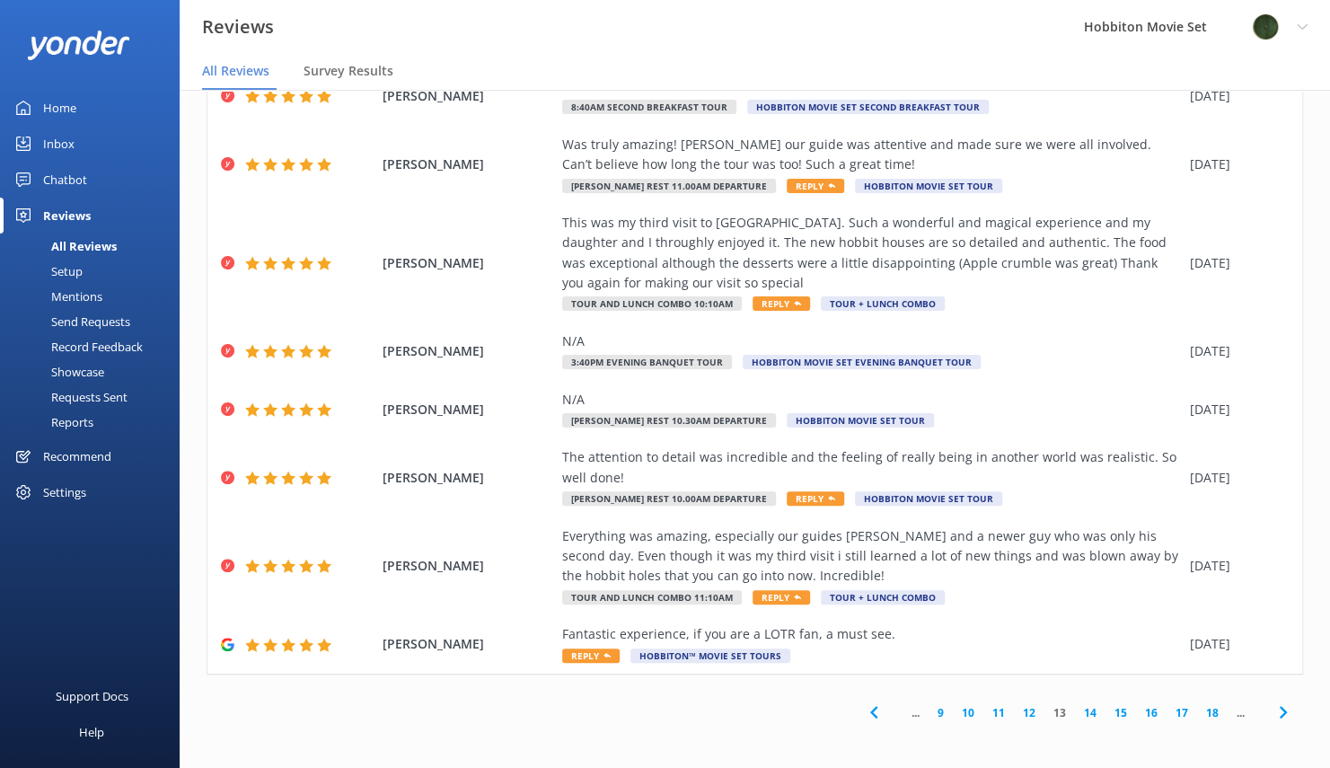
click at [1273, 710] on icon at bounding box center [1284, 712] width 22 height 22
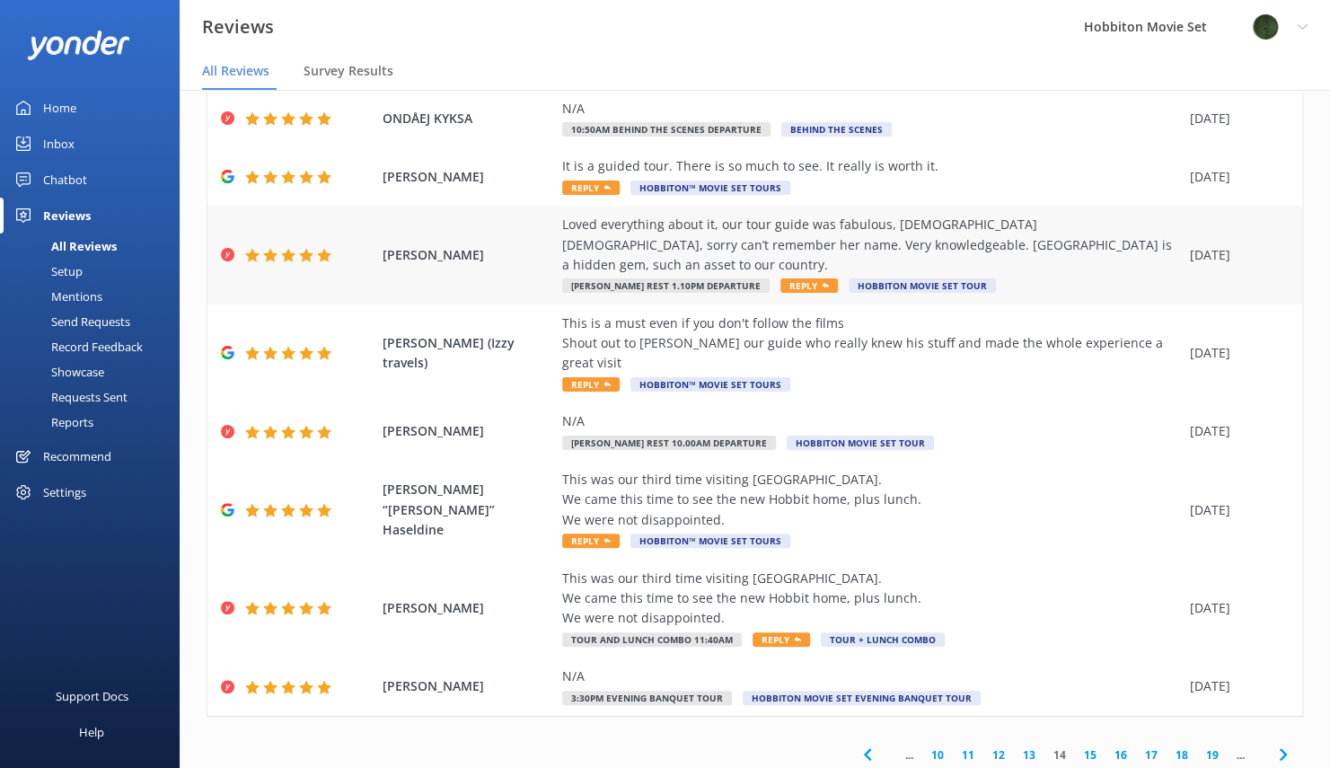
scroll to position [192, 0]
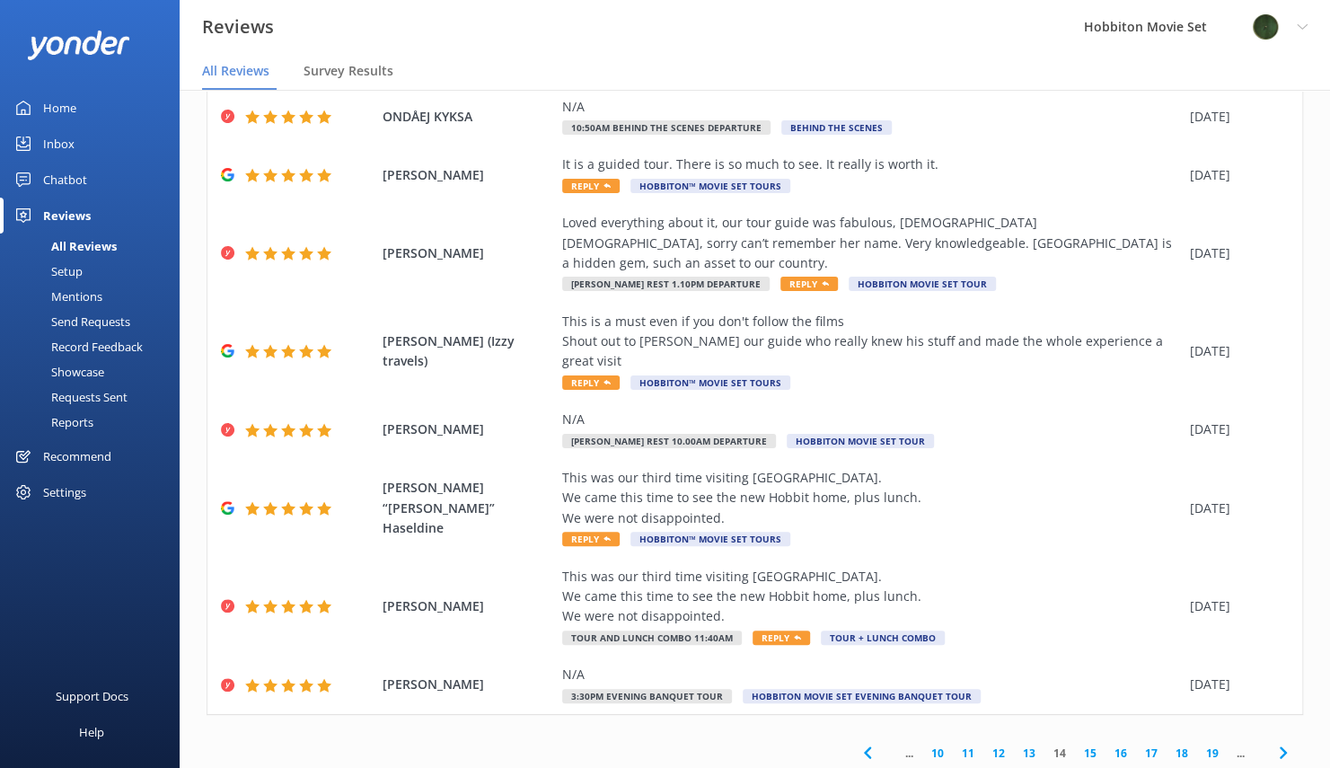
drag, startPoint x: 1269, startPoint y: 709, endPoint x: 1221, endPoint y: 681, distance: 55.1
click at [1279, 747] on use at bounding box center [1282, 753] width 7 height 12
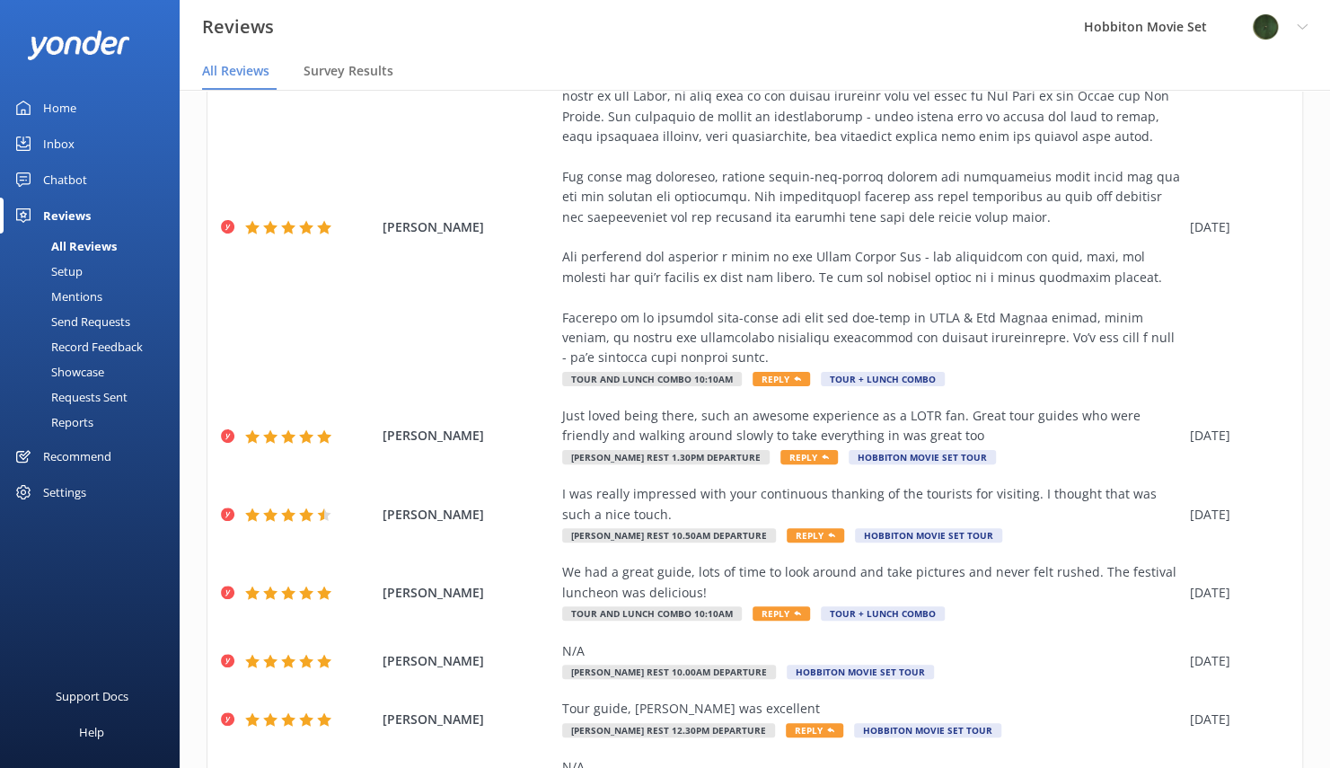
scroll to position [695, 0]
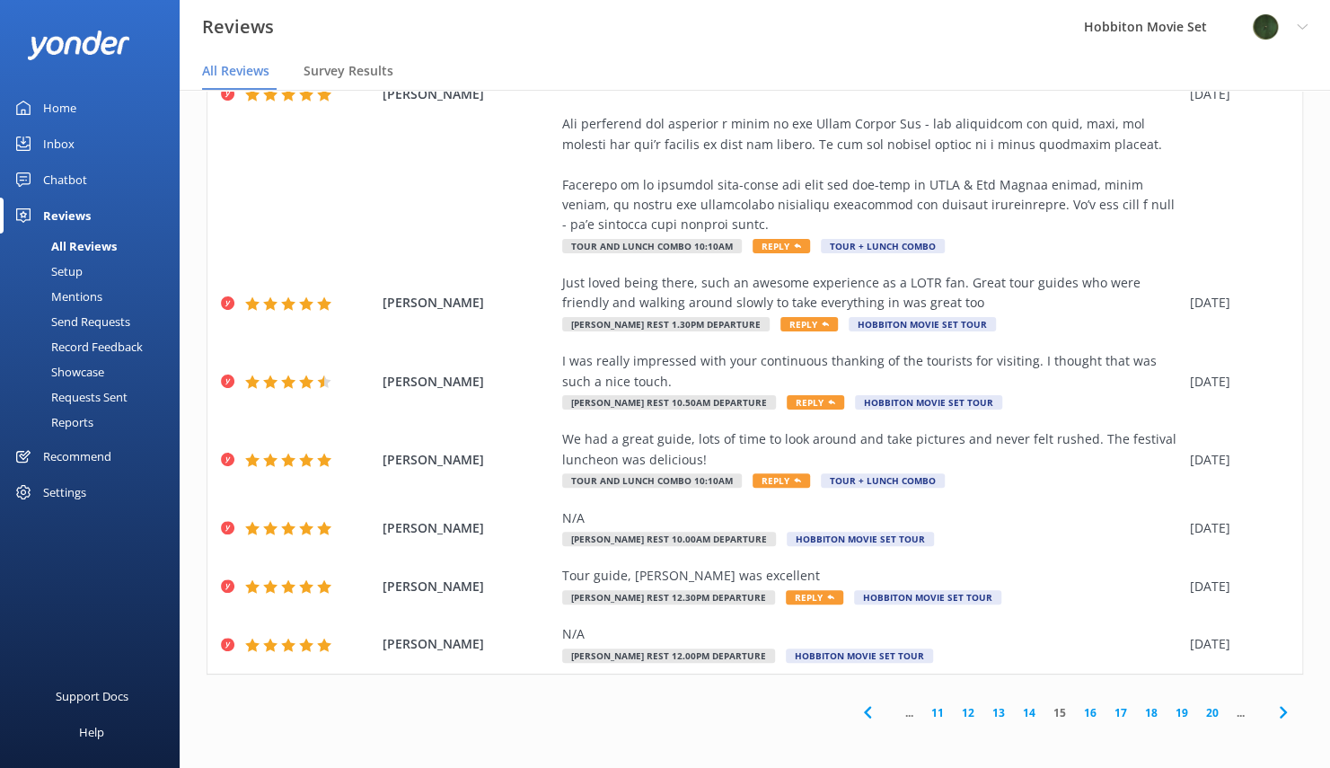
click at [1273, 710] on icon at bounding box center [1284, 712] width 22 height 22
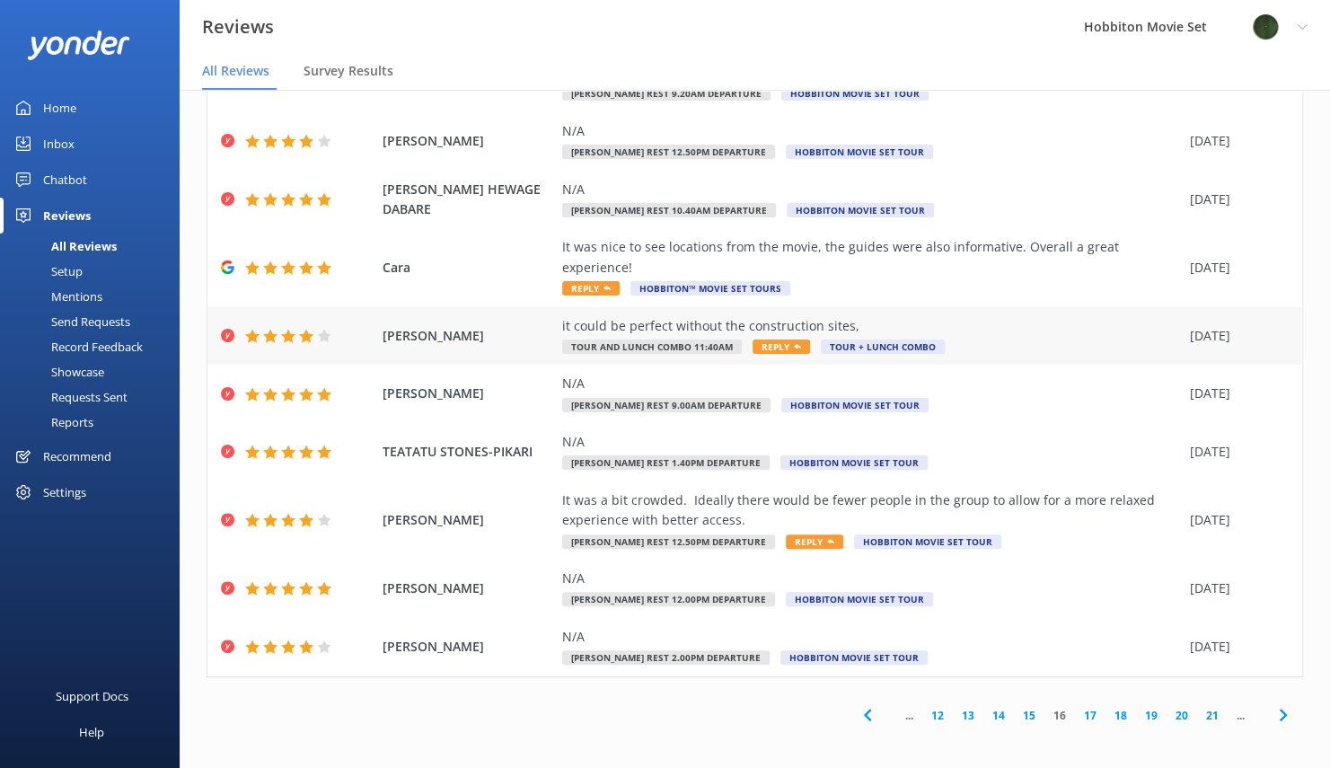
scroll to position [112, 0]
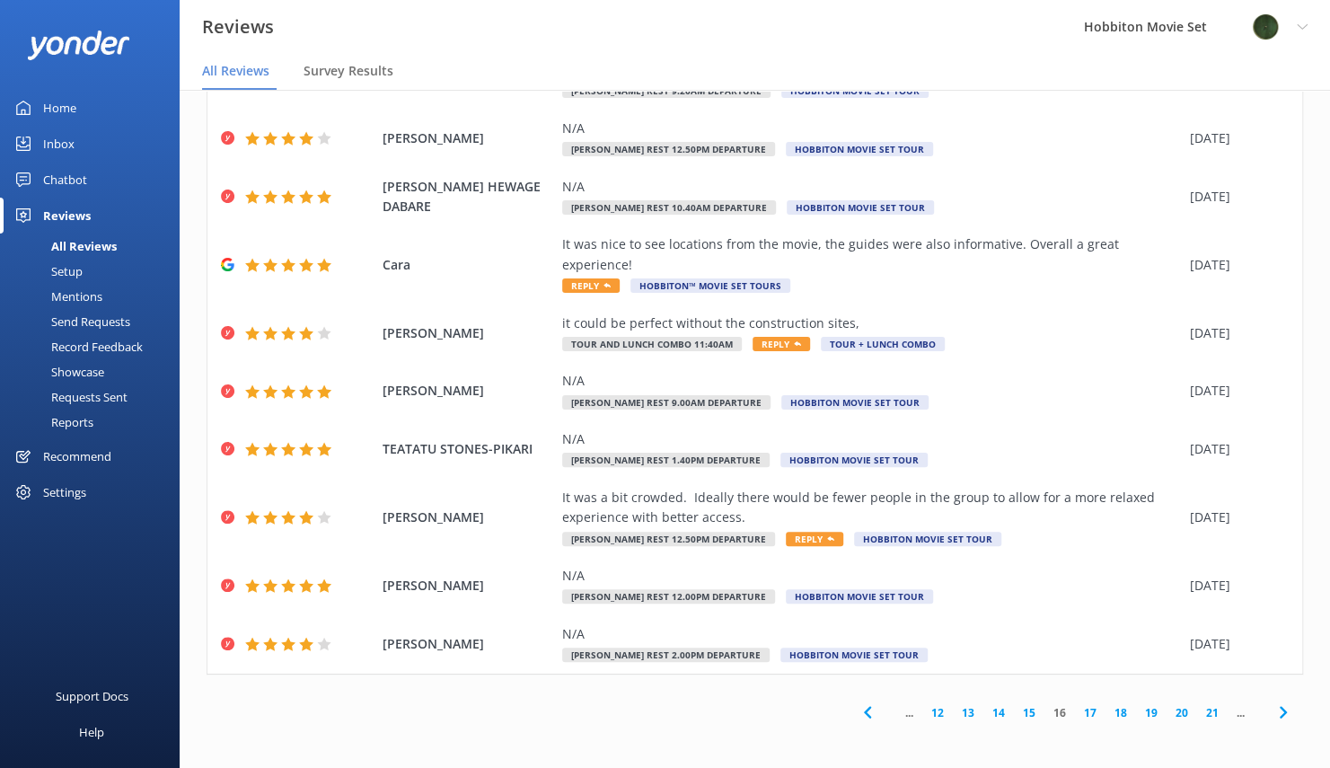
click at [1273, 706] on icon at bounding box center [1284, 712] width 22 height 22
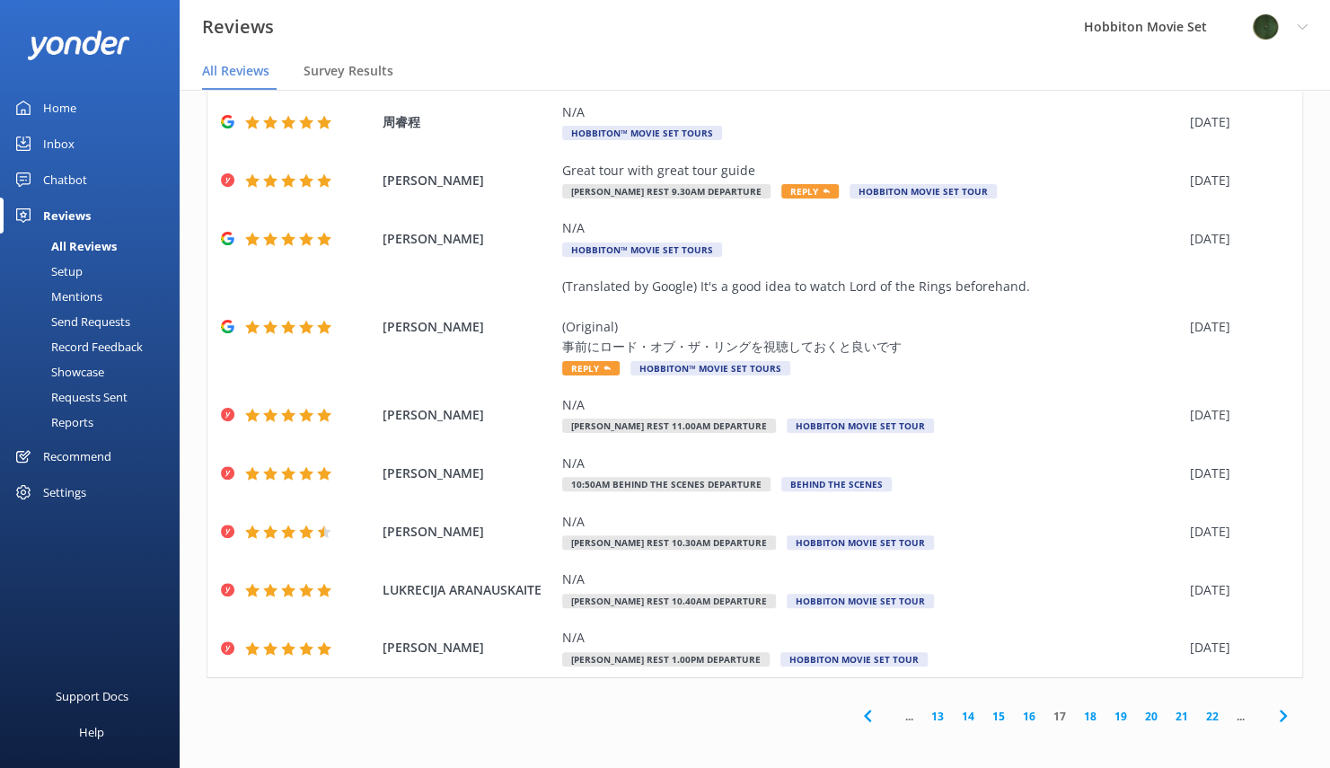
scroll to position [132, 0]
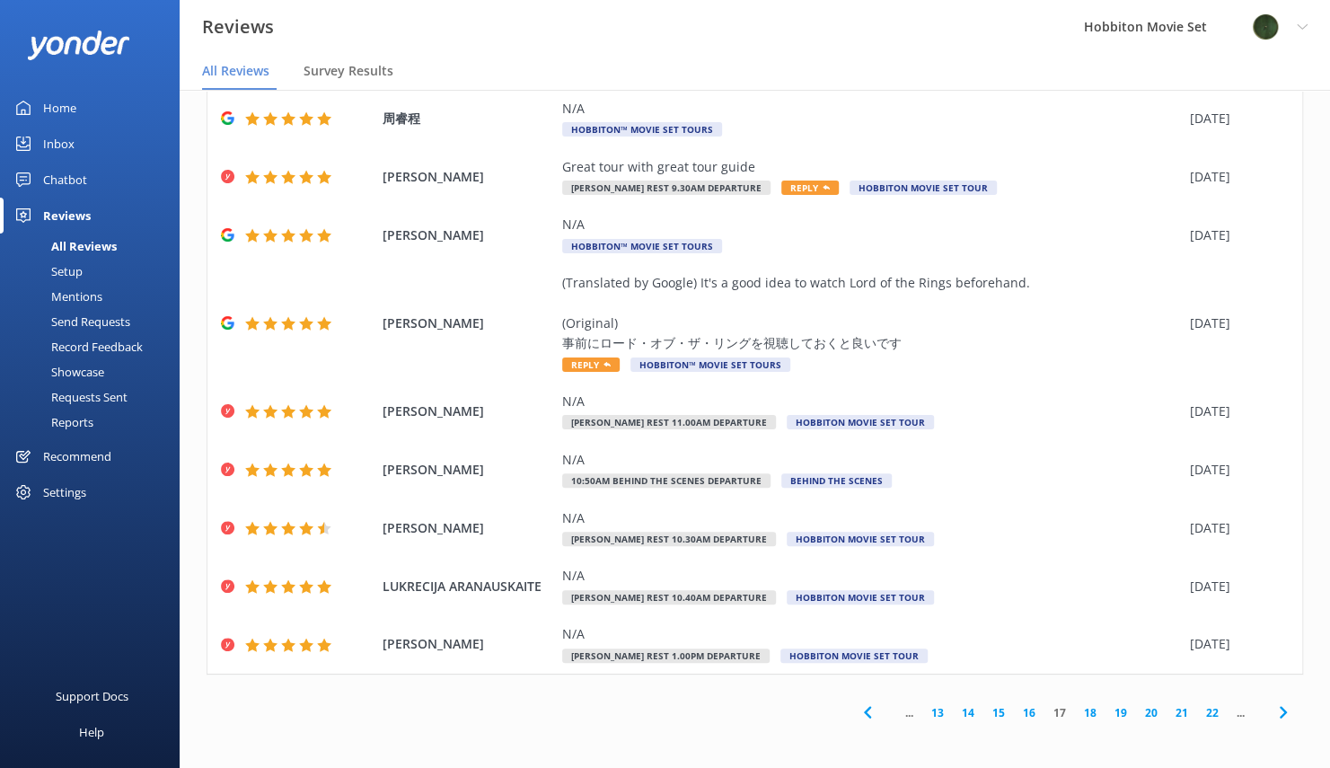
click at [1273, 711] on icon at bounding box center [1284, 712] width 22 height 22
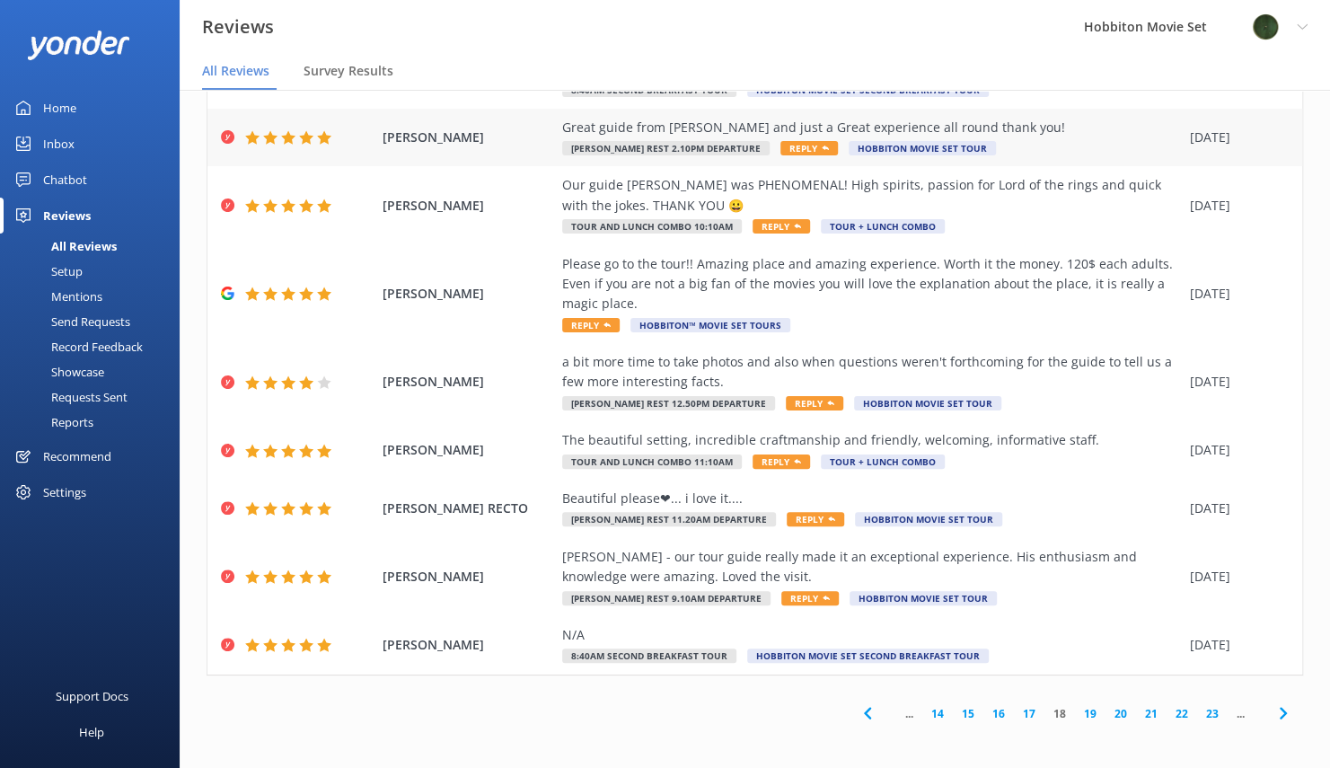
scroll to position [172, 0]
click at [1279, 714] on use at bounding box center [1282, 713] width 7 height 12
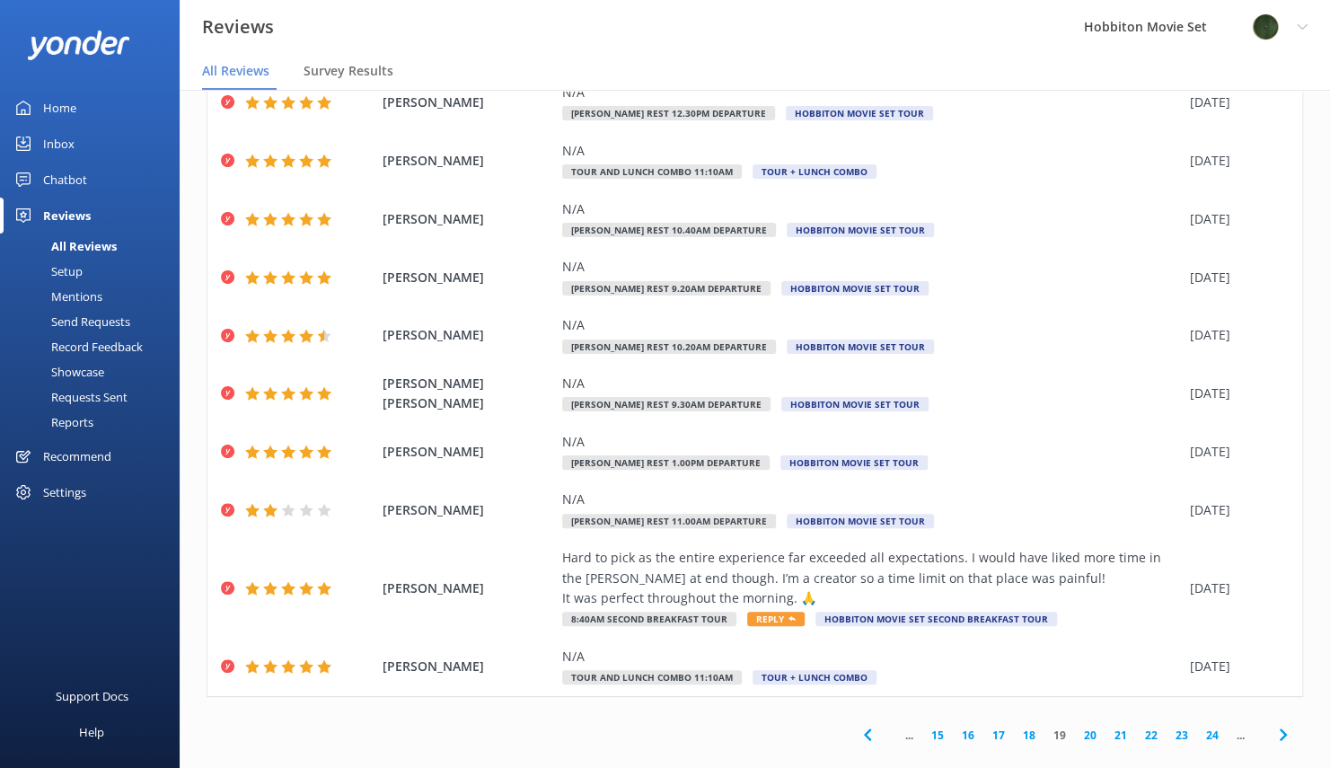
scroll to position [112, 0]
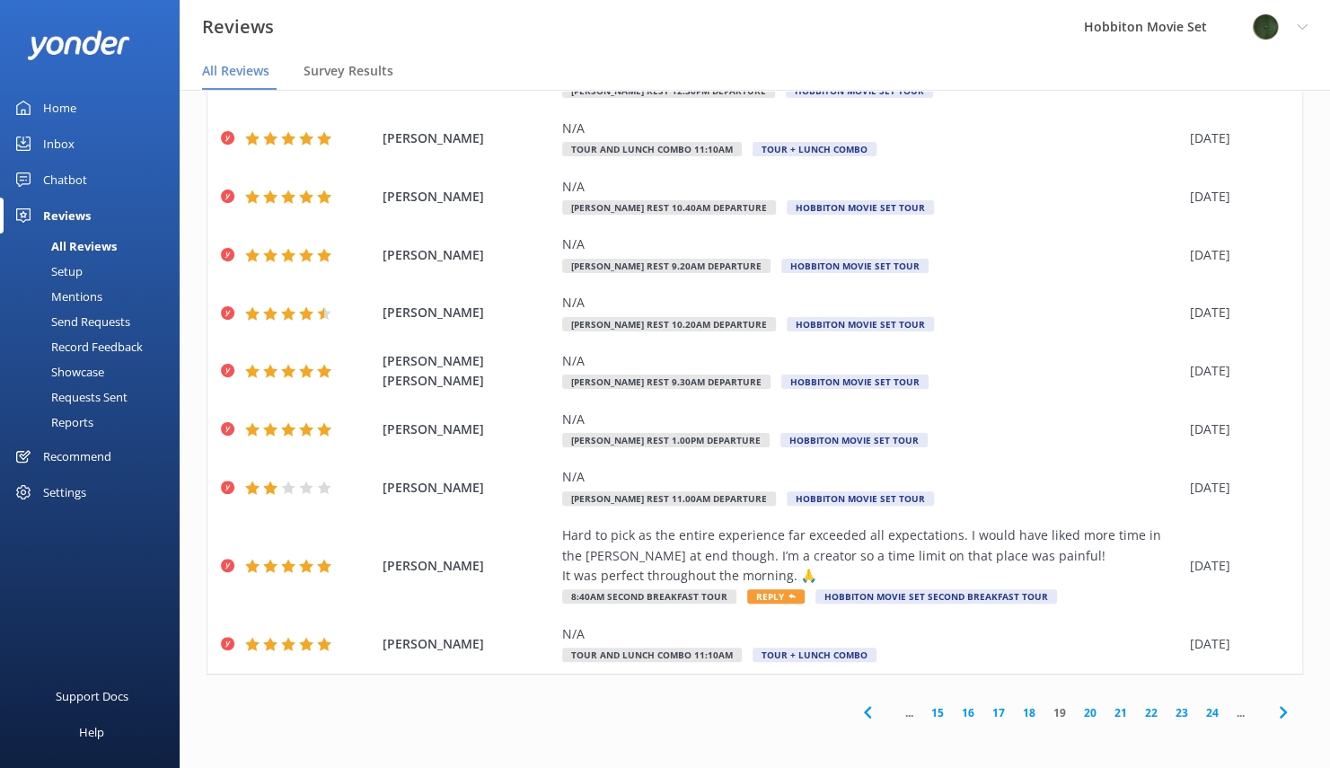
click at [1273, 718] on icon at bounding box center [1284, 712] width 22 height 22
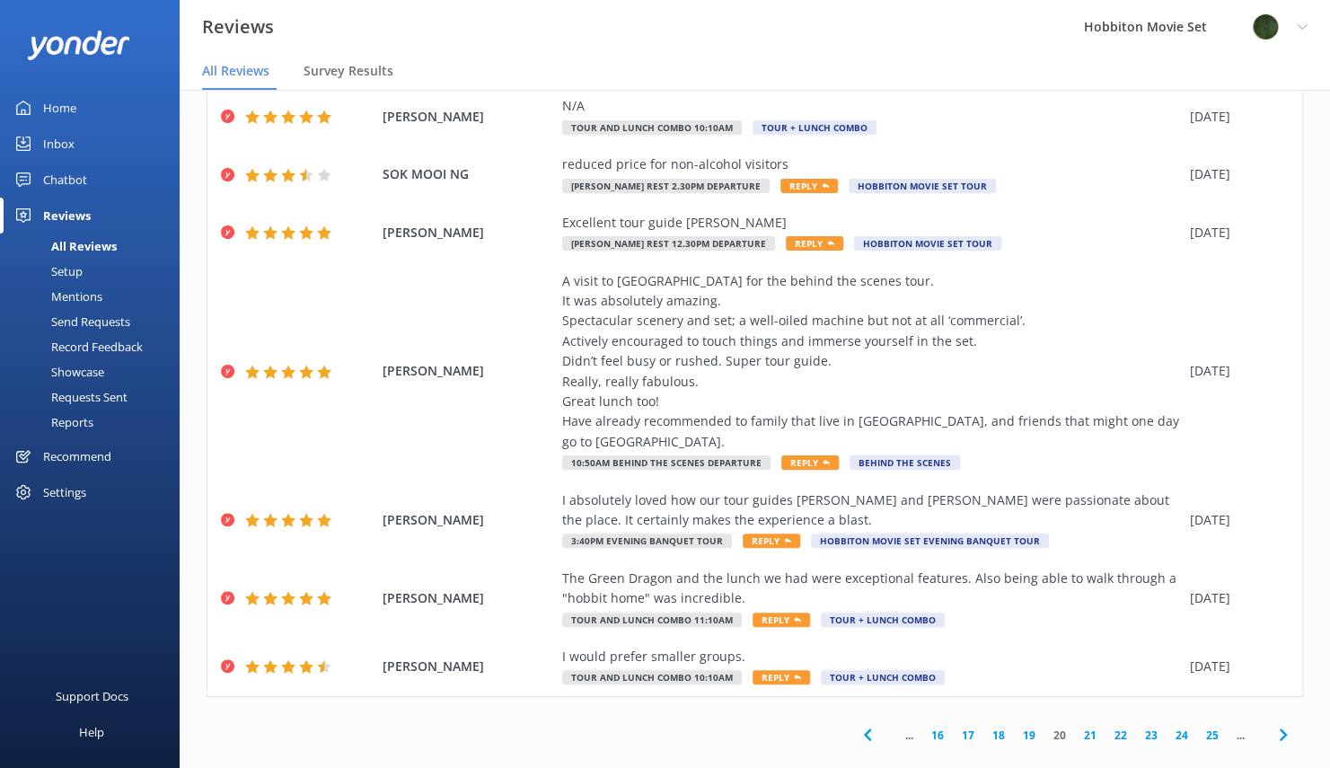
scroll to position [253, 0]
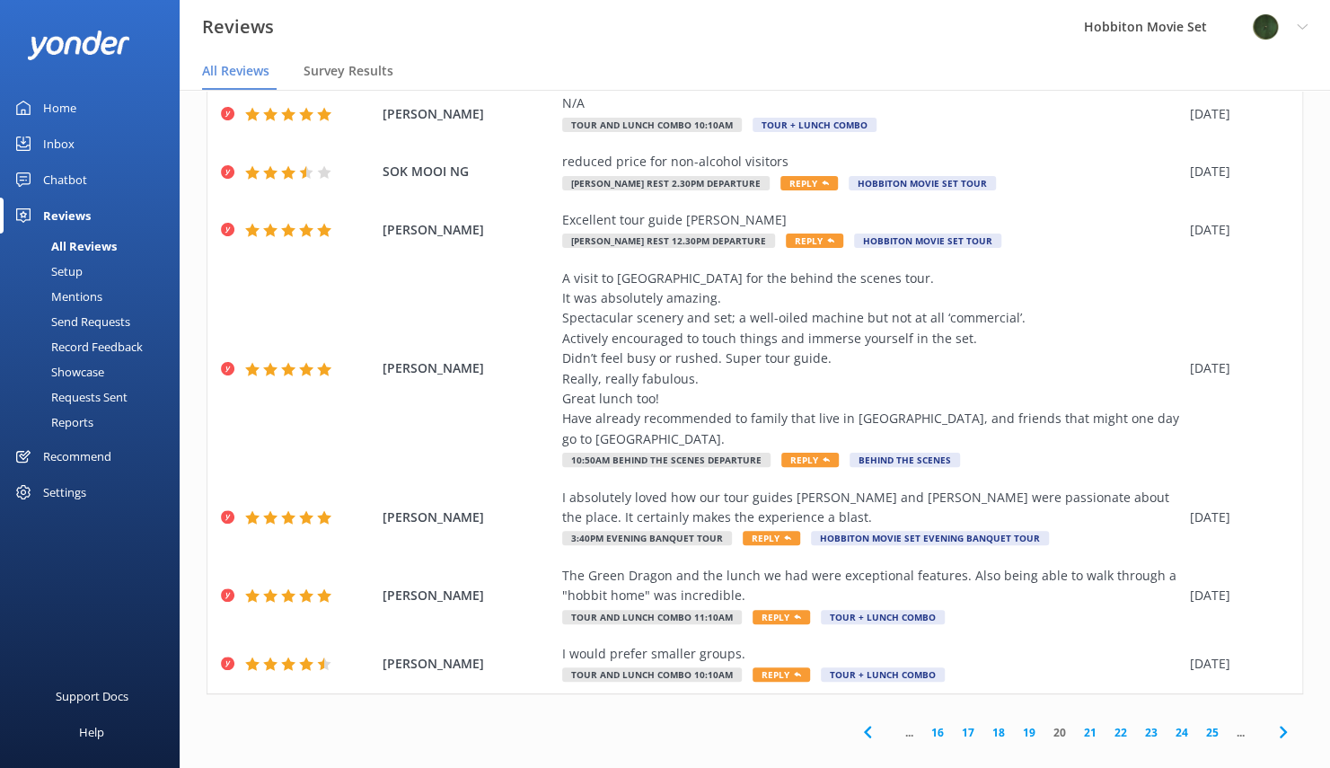
click at [84, 301] on div "Mentions" at bounding box center [57, 296] width 92 height 25
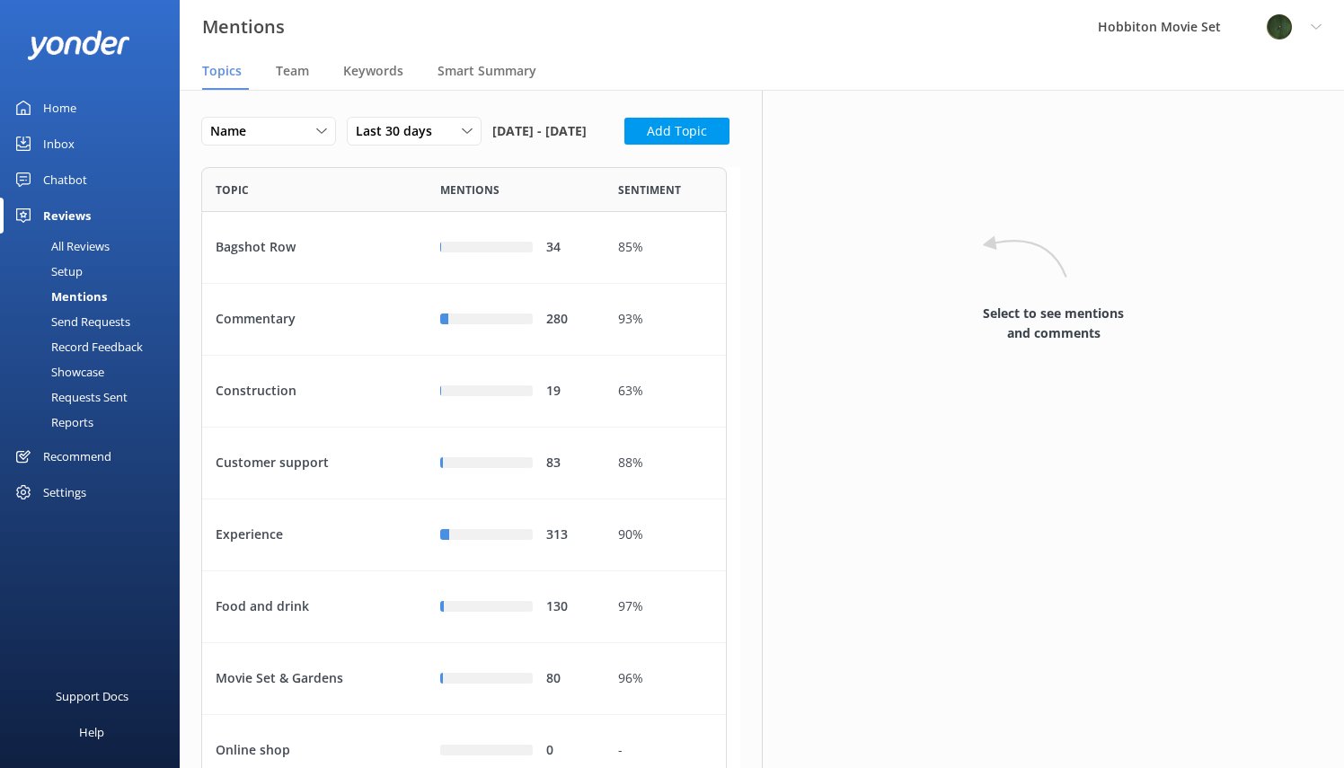
scroll to position [750, 511]
click at [309, 75] on div "Team" at bounding box center [296, 72] width 40 height 36
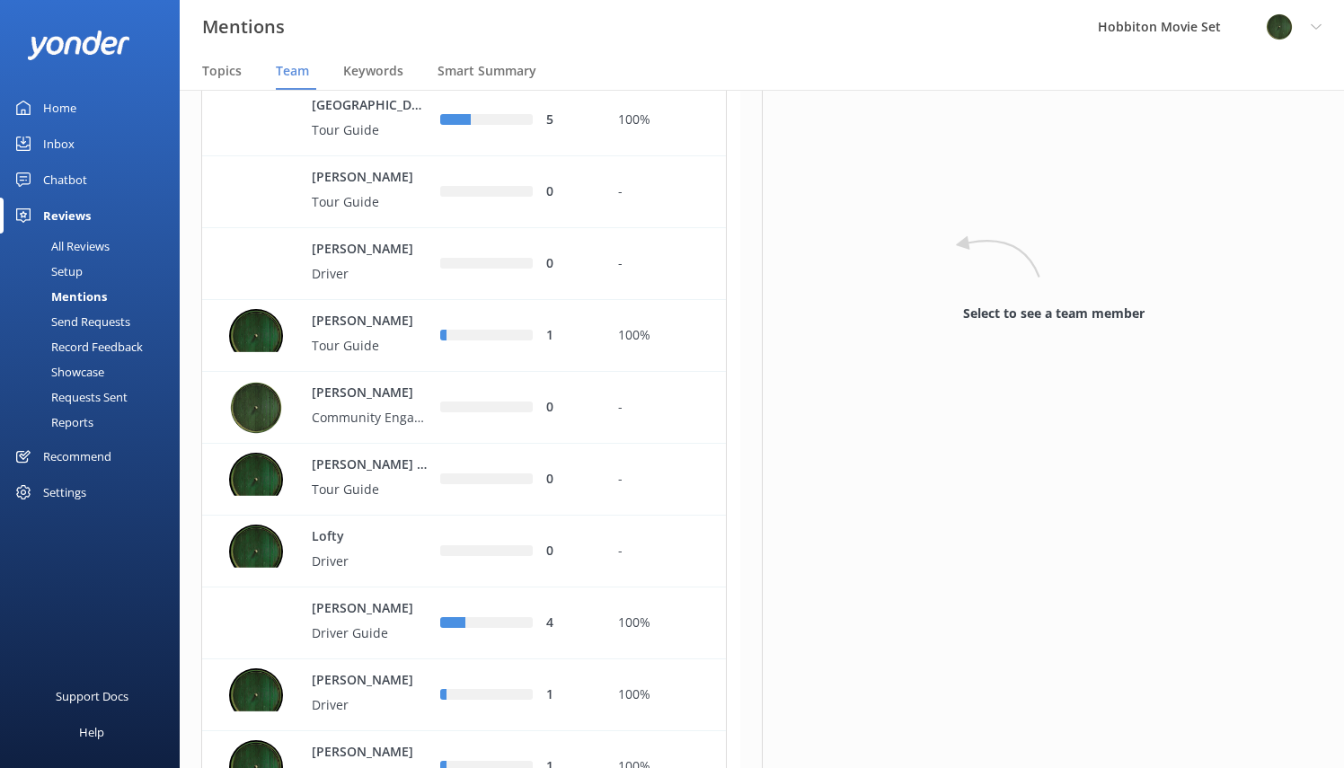
scroll to position [3952, 0]
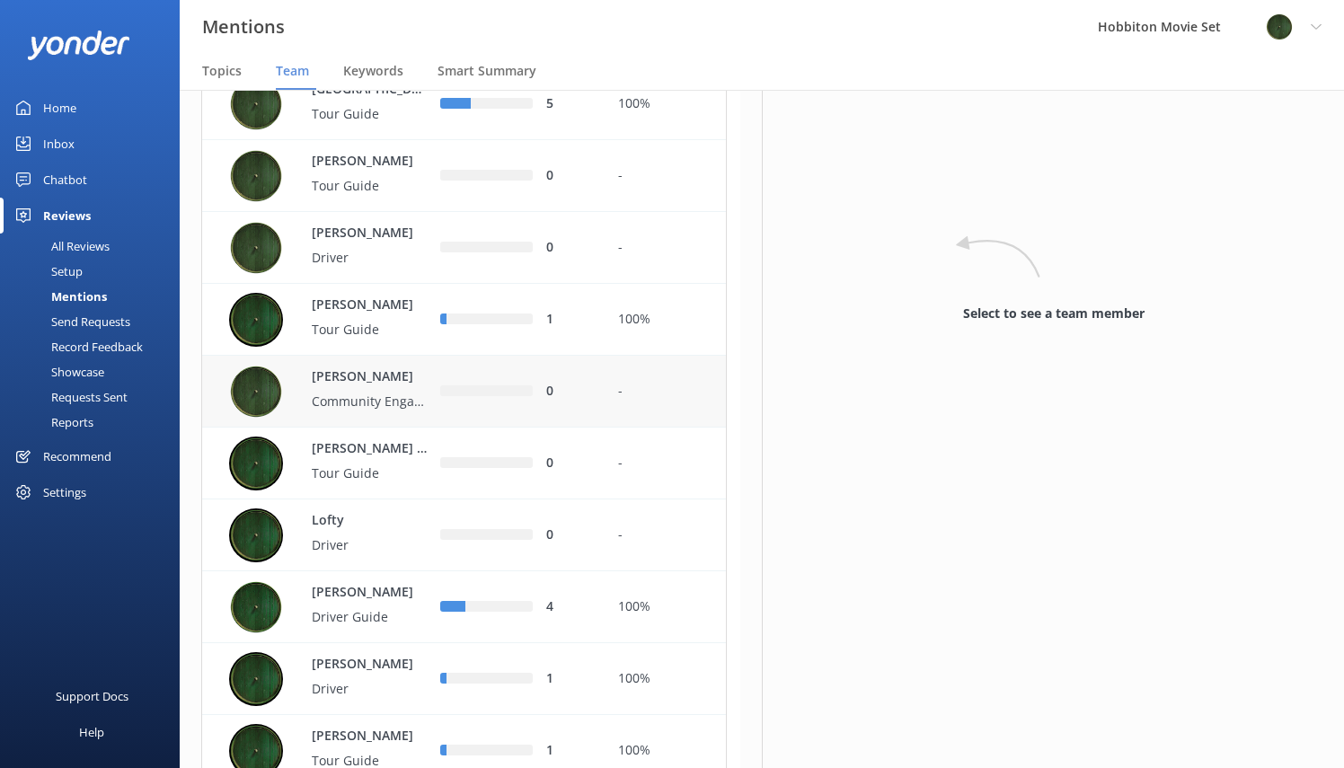
click at [375, 387] on p "[PERSON_NAME]" at bounding box center [370, 377] width 117 height 20
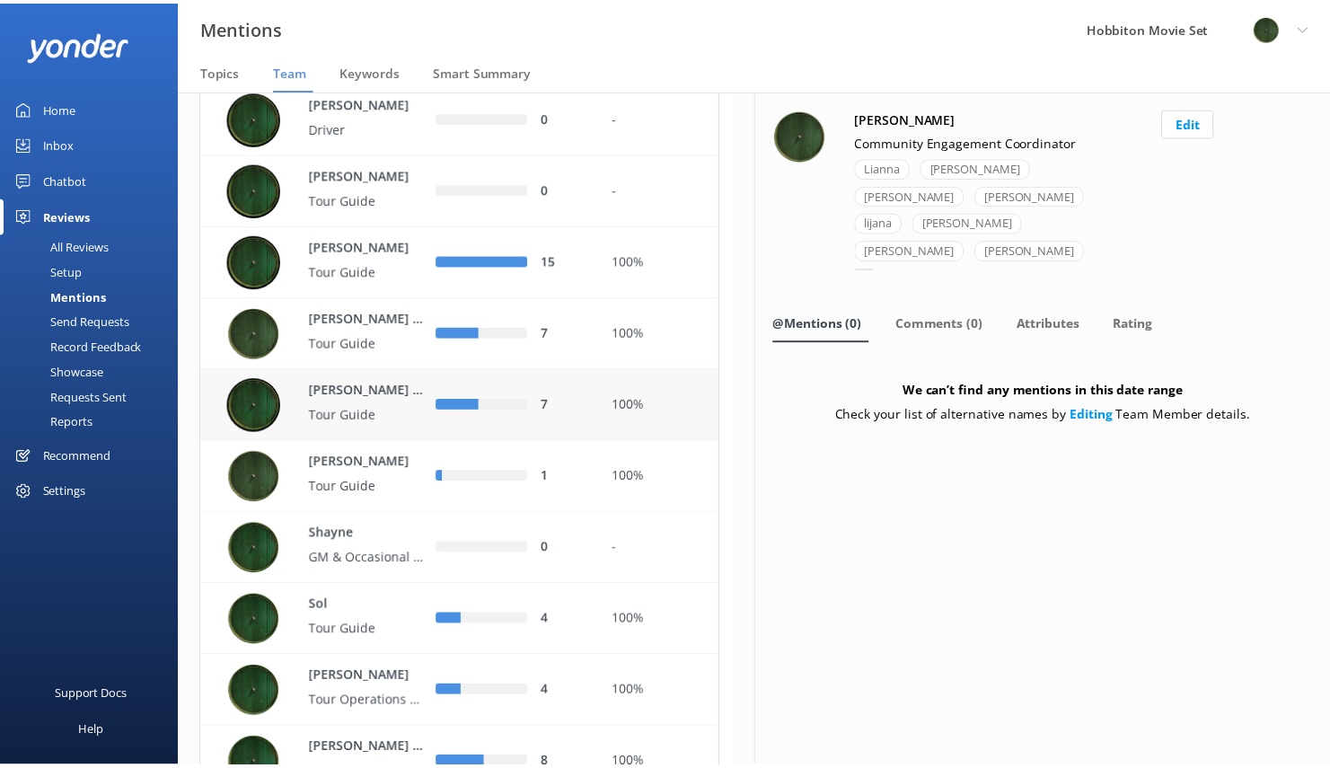
scroll to position [5478, 0]
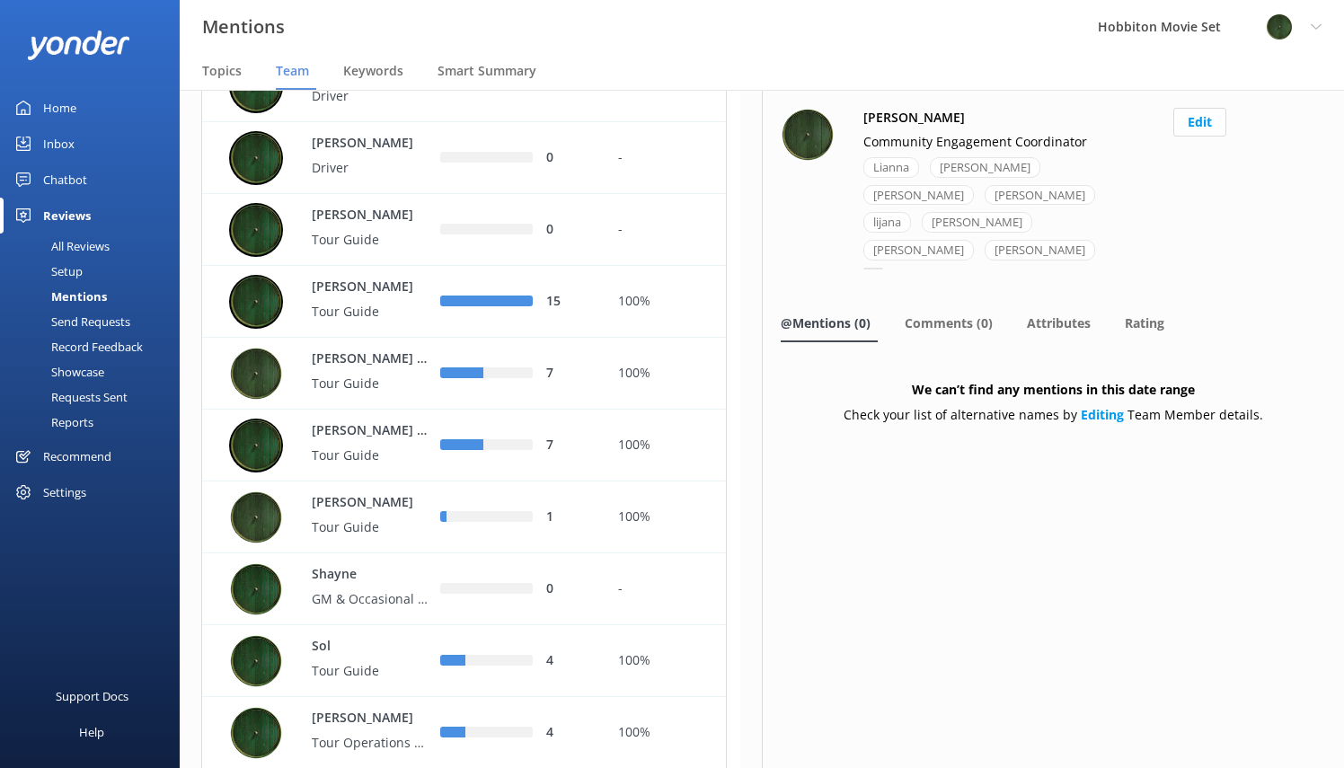
click at [52, 106] on div "Home" at bounding box center [59, 108] width 33 height 36
